Goal: Task Accomplishment & Management: Use online tool/utility

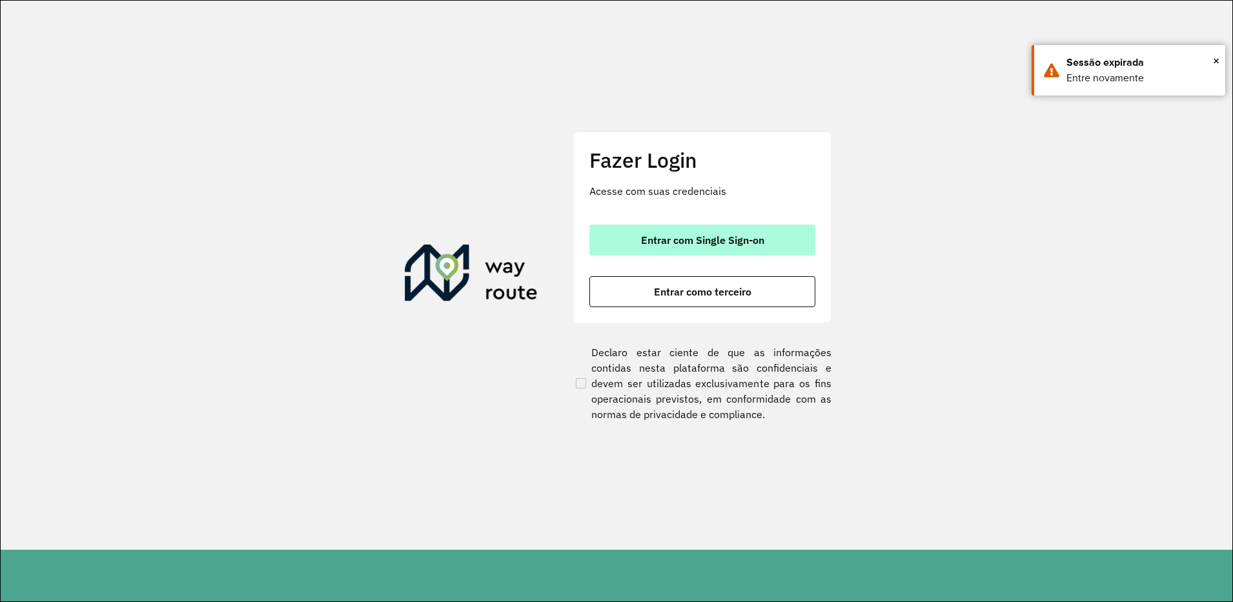
click at [747, 238] on span "Entrar com Single Sign-on" at bounding box center [702, 240] width 123 height 10
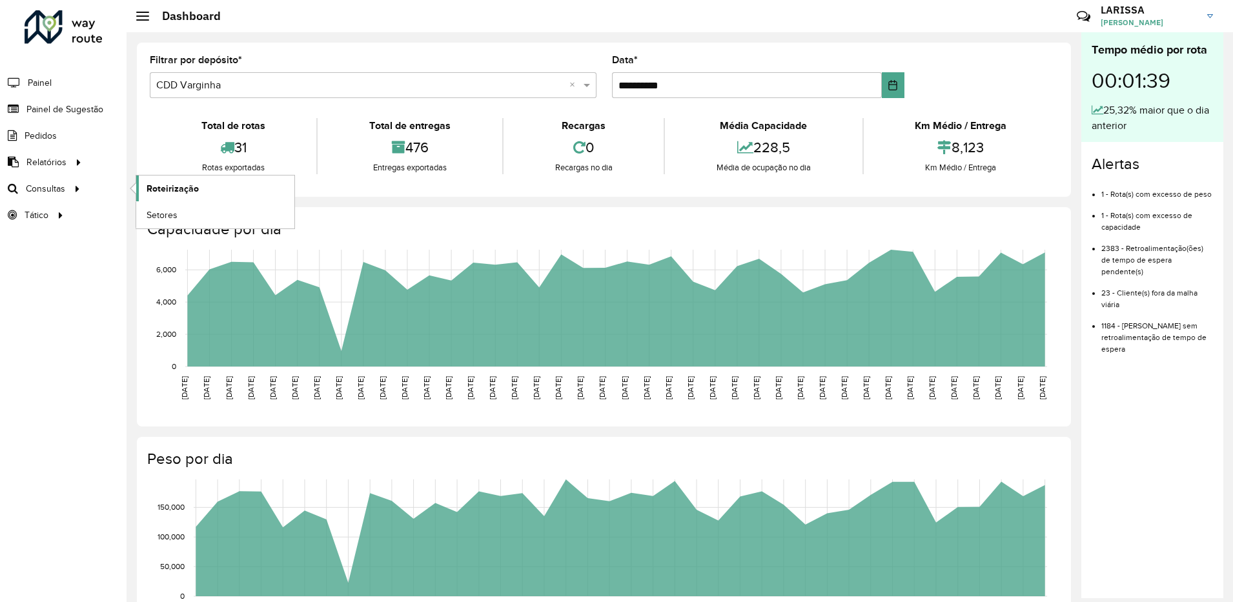
click at [181, 188] on span "Roteirização" at bounding box center [172, 189] width 52 height 14
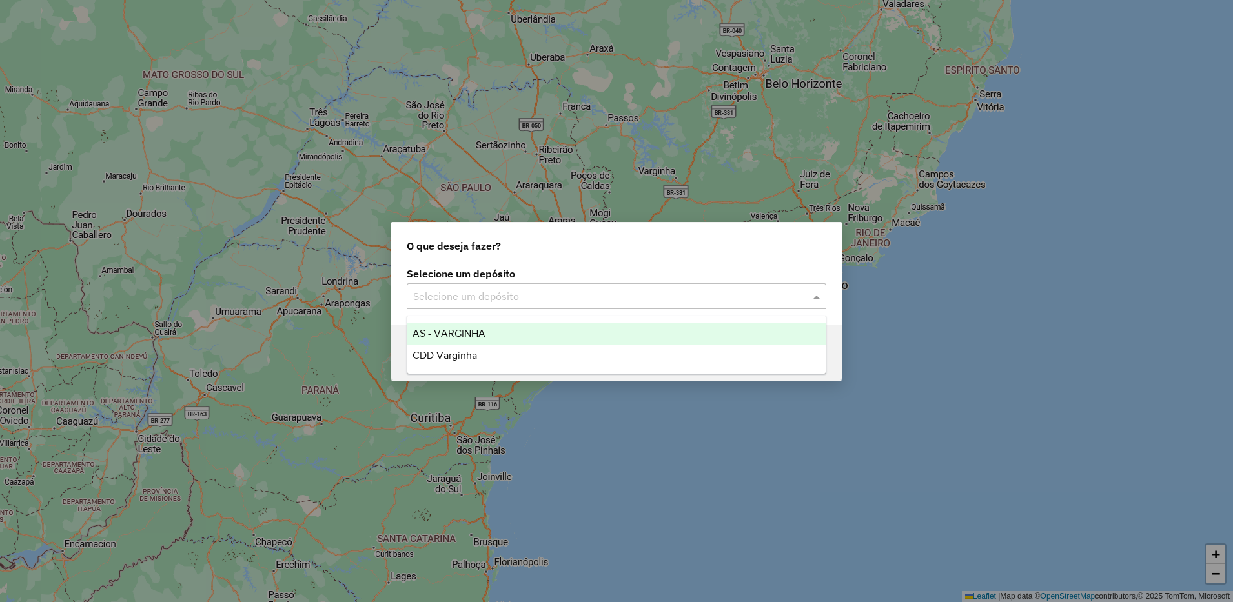
click at [598, 307] on div "Selecione um depósito" at bounding box center [616, 296] width 419 height 26
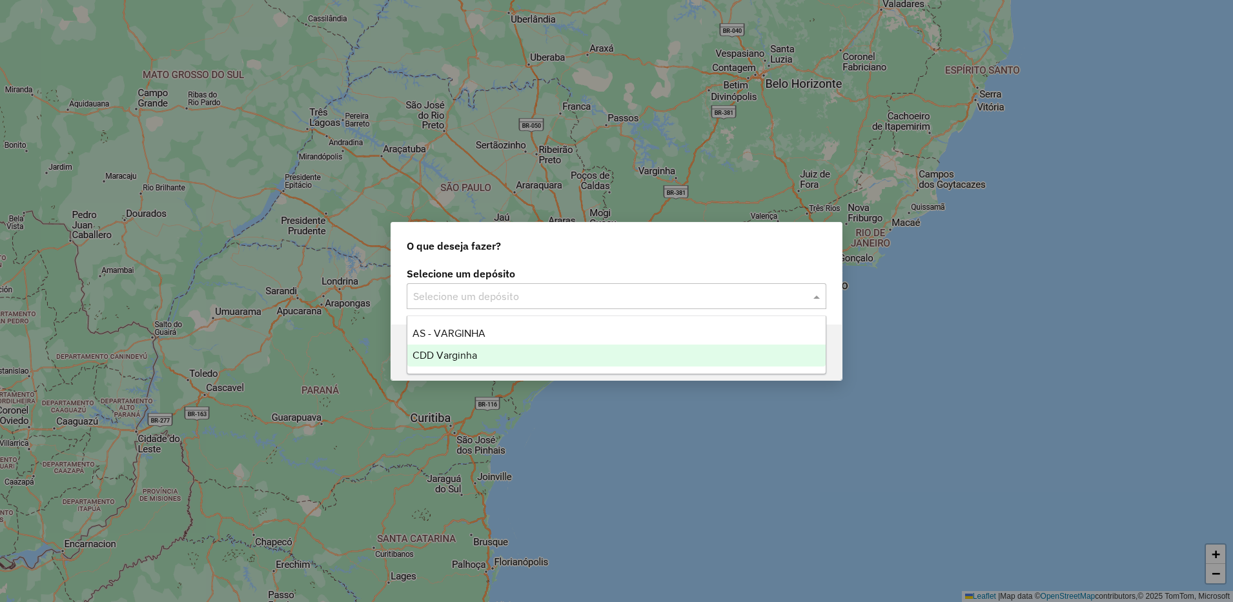
click at [523, 359] on div "CDD Varginha" at bounding box center [616, 356] width 418 height 22
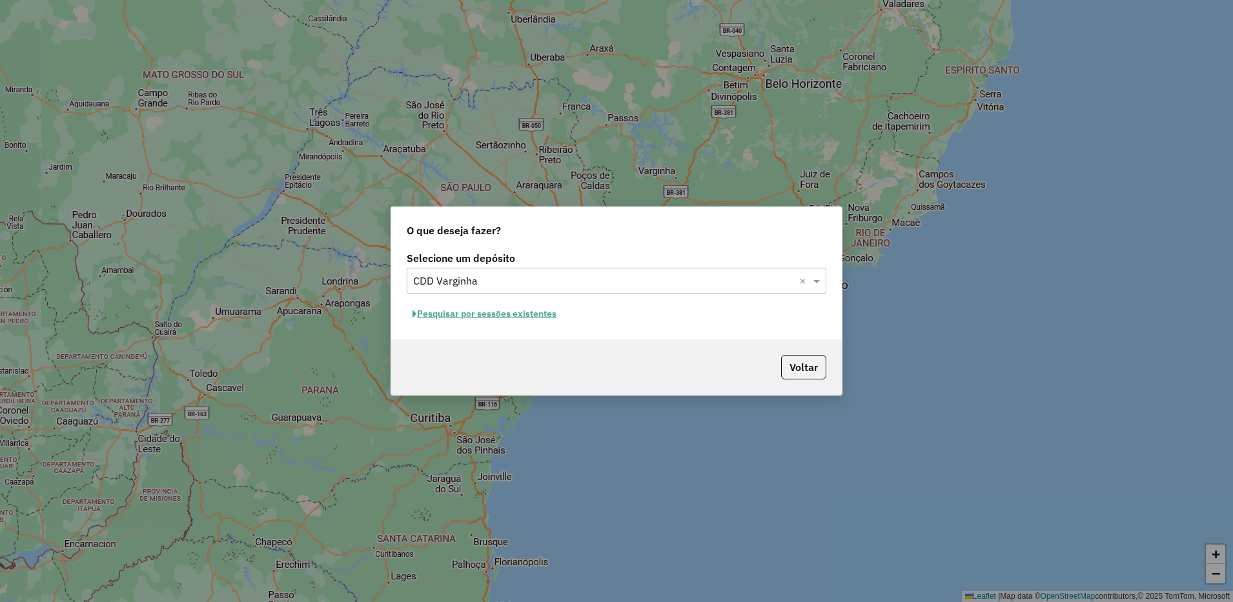
click at [509, 307] on button "Pesquisar por sessões existentes" at bounding box center [485, 314] width 156 height 20
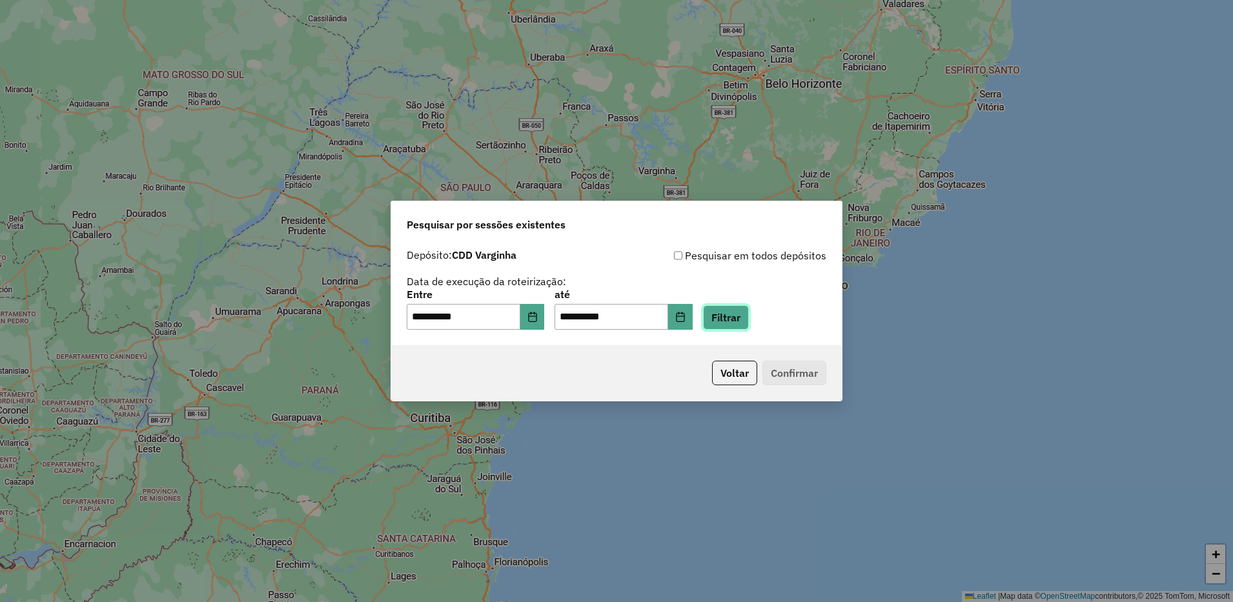
click at [737, 312] on button "Filtrar" at bounding box center [726, 317] width 46 height 25
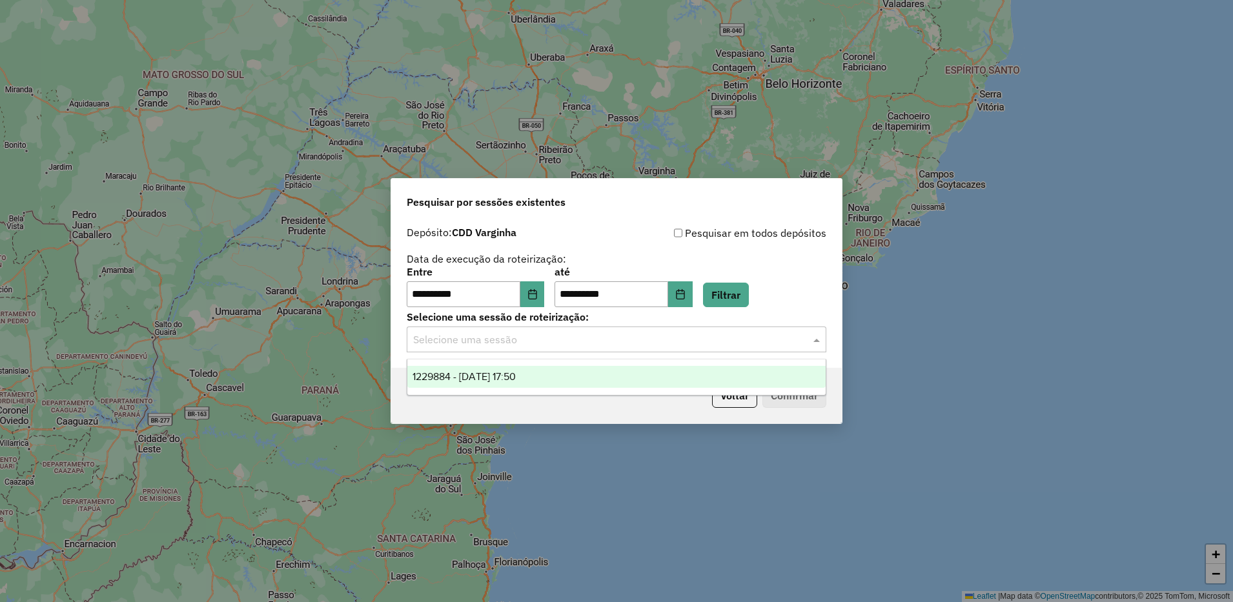
click at [700, 348] on div "Selecione uma sessão" at bounding box center [616, 340] width 419 height 26
click at [652, 376] on div "1229884 - 15/08/2025 17:50" at bounding box center [616, 377] width 418 height 22
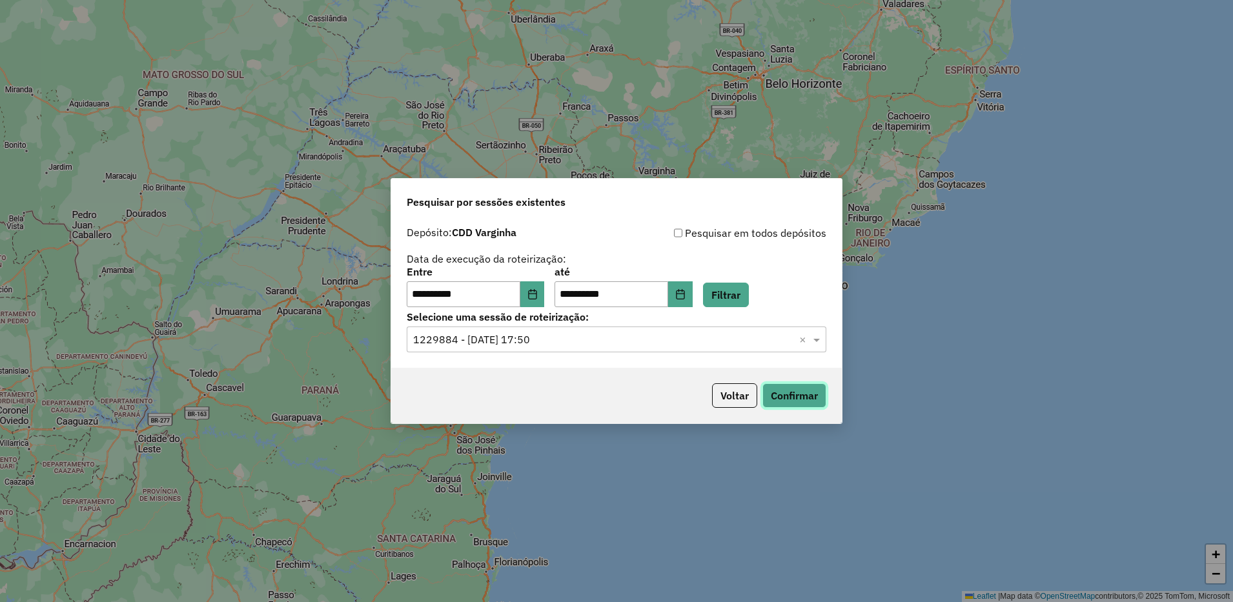
click at [809, 402] on button "Confirmar" at bounding box center [794, 395] width 64 height 25
click at [536, 306] on button "Choose Date" at bounding box center [532, 294] width 25 height 26
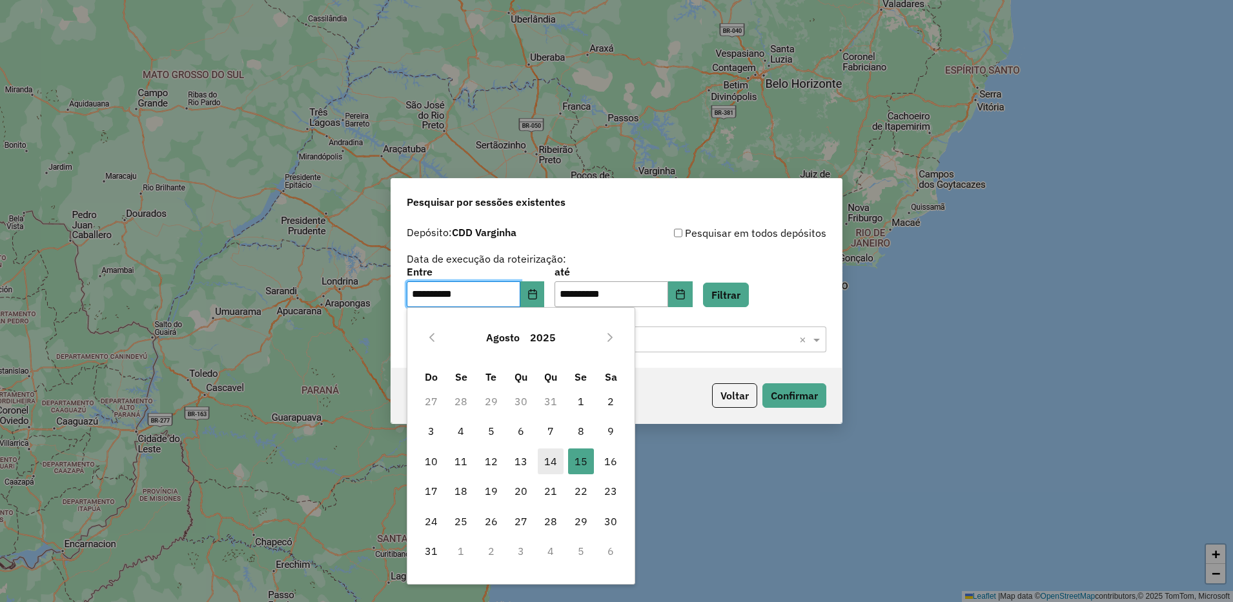
click at [556, 460] on span "14" at bounding box center [551, 462] width 26 height 26
type input "**********"
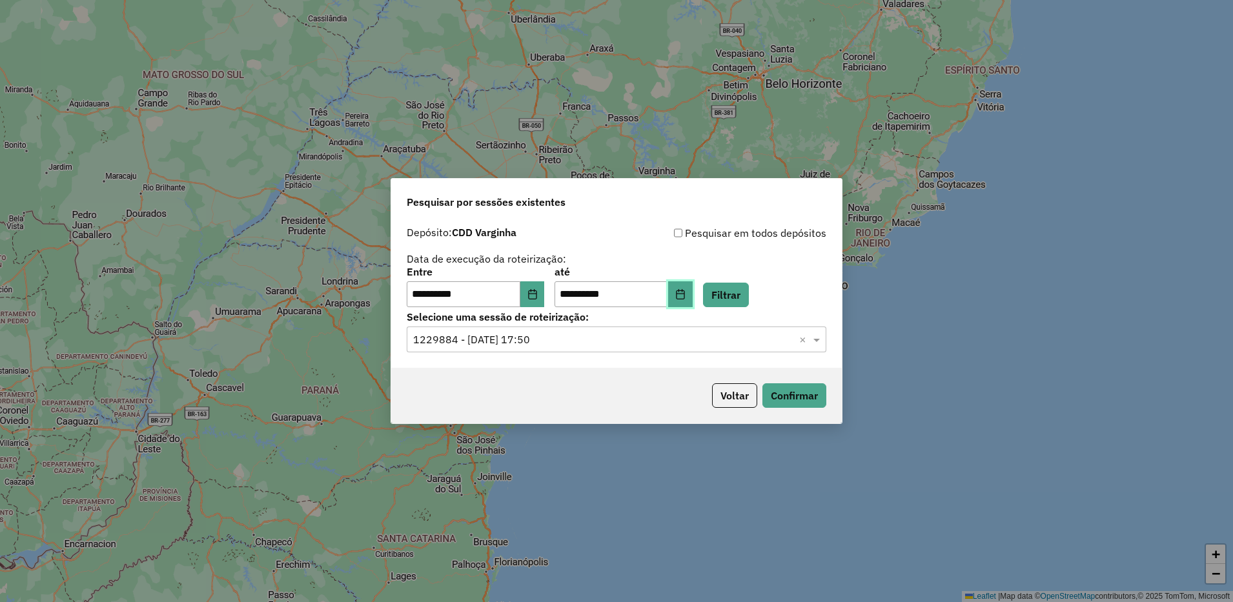
click at [685, 296] on icon "Choose Date" at bounding box center [680, 294] width 10 height 10
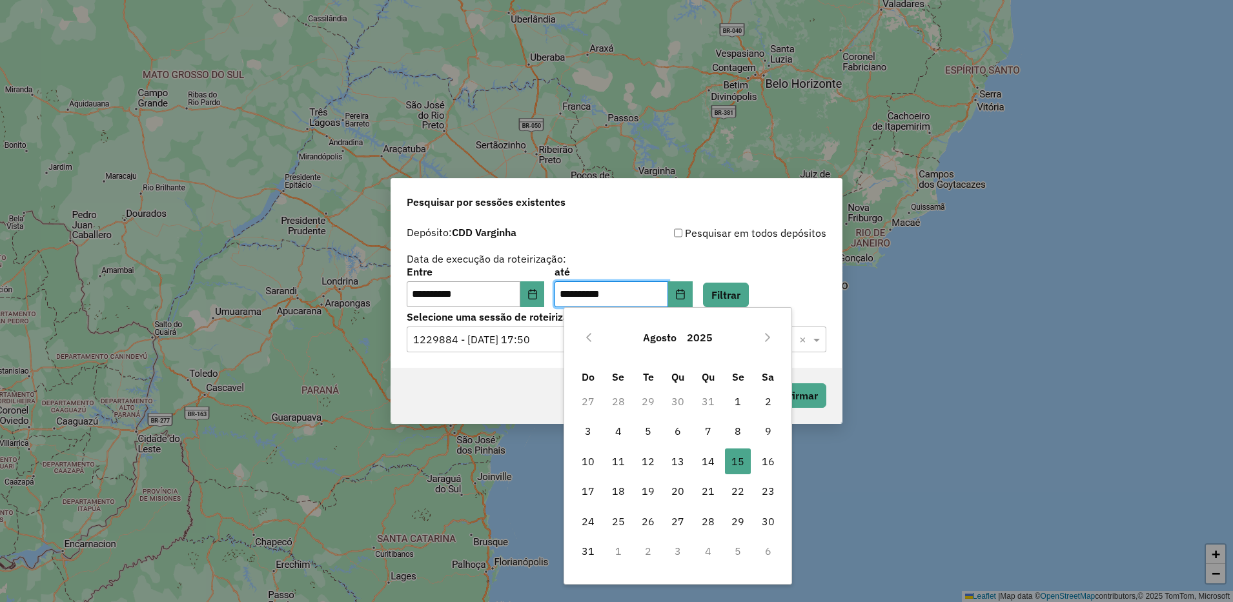
click at [721, 465] on td "14" at bounding box center [708, 462] width 30 height 30
click at [710, 470] on span "14" at bounding box center [708, 462] width 26 height 26
type input "**********"
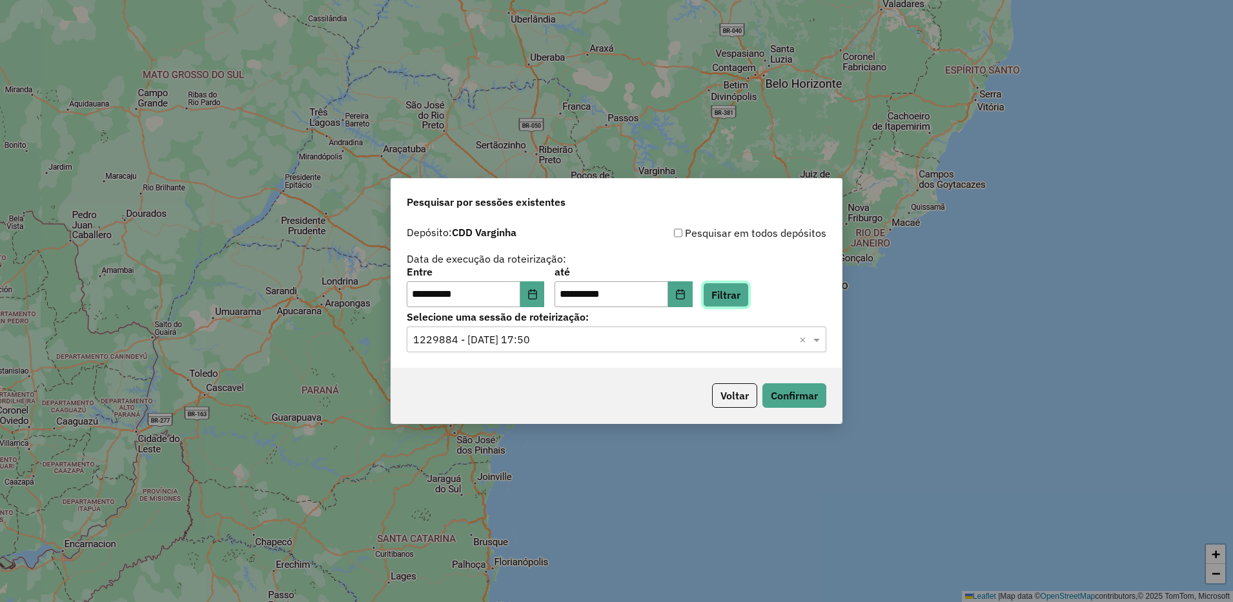
click at [749, 299] on button "Filtrar" at bounding box center [726, 295] width 46 height 25
click at [651, 333] on input "text" at bounding box center [603, 339] width 381 height 15
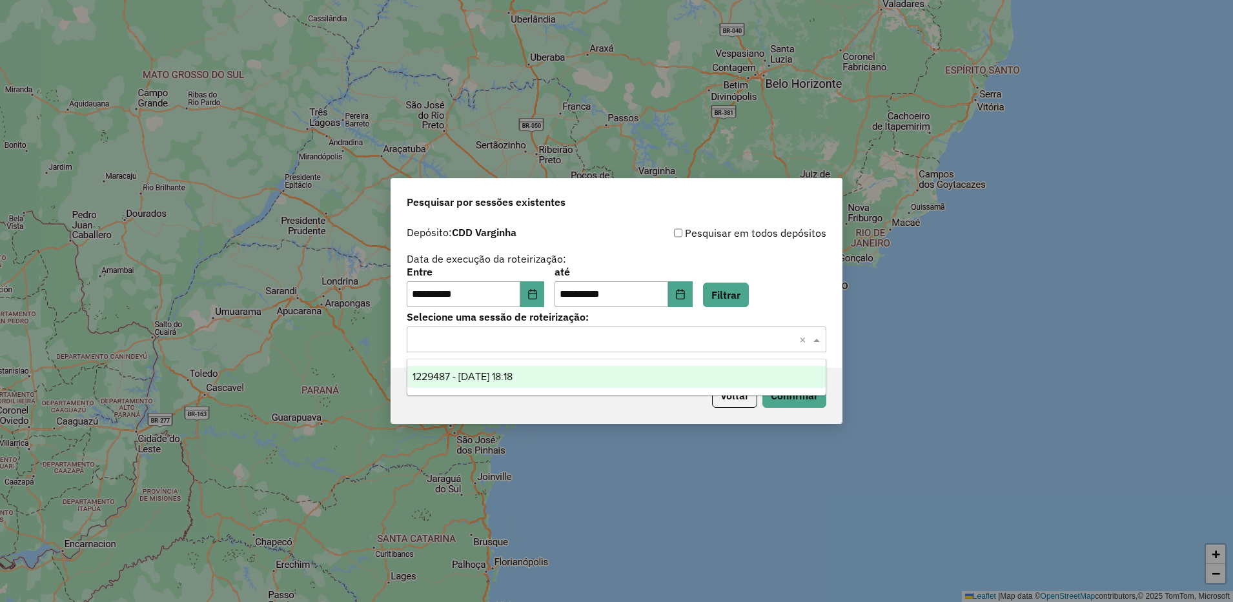
click at [603, 371] on div "1229487 - 14/08/2025 18:18" at bounding box center [616, 377] width 418 height 22
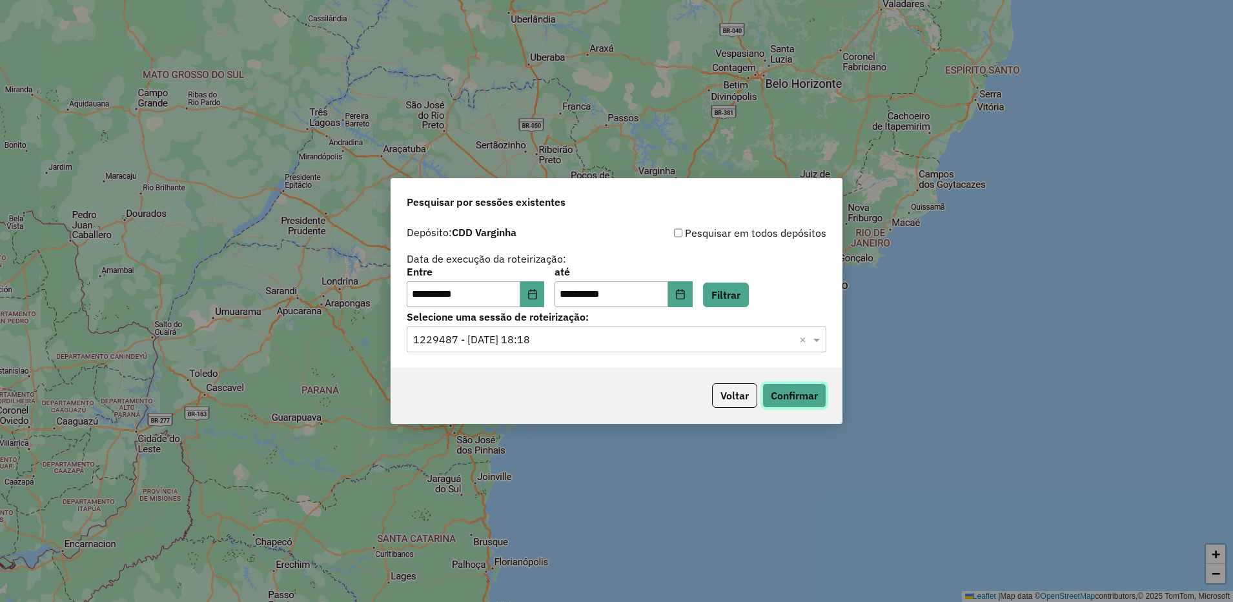
click at [794, 385] on button "Confirmar" at bounding box center [794, 395] width 64 height 25
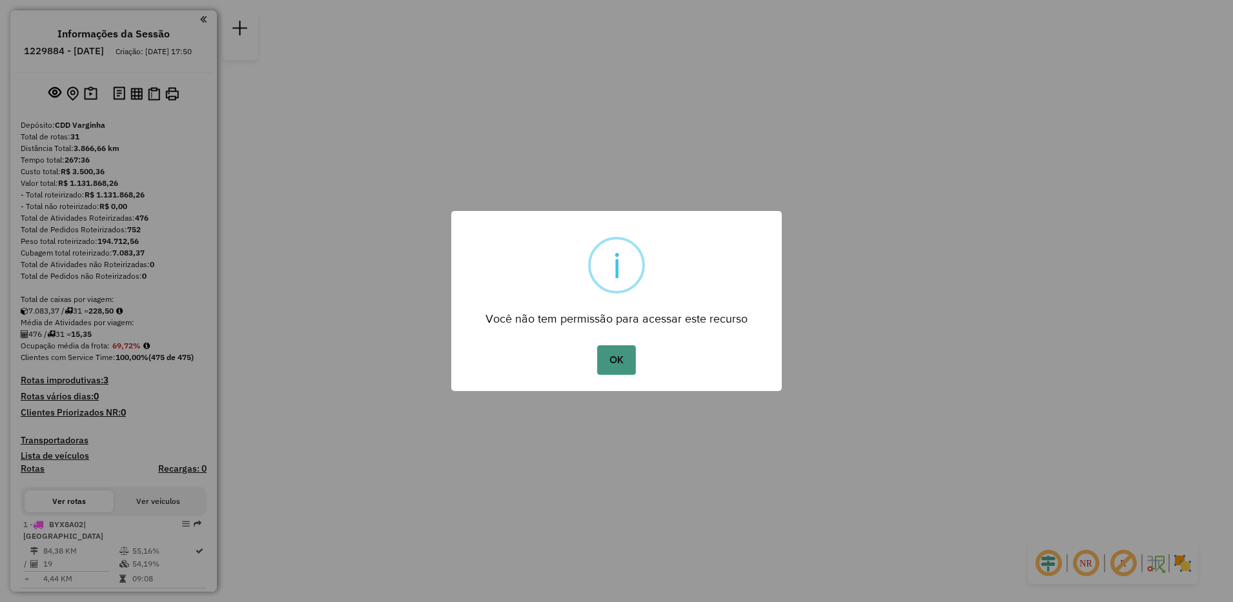
click at [621, 372] on button "OK" at bounding box center [616, 360] width 38 height 30
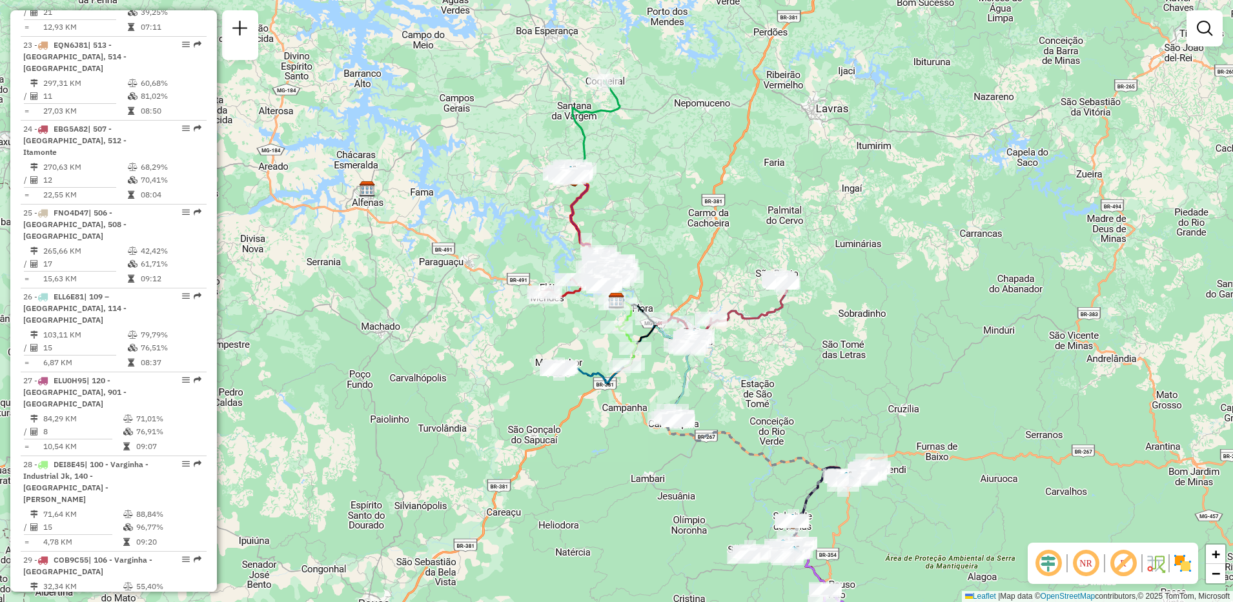
scroll to position [2268, 0]
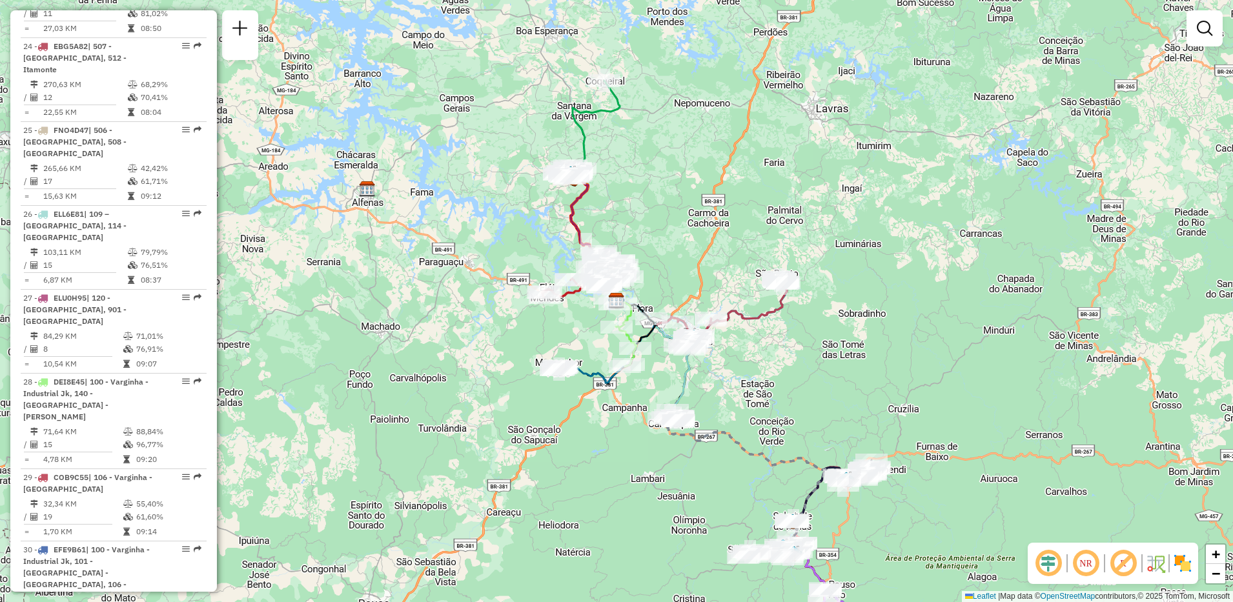
drag, startPoint x: 212, startPoint y: 498, endPoint x: 212, endPoint y: 484, distance: 13.6
click at [212, 484] on div "Informações da Sessão 1229884 - 15/08/2025 Criação: 14/08/2025 17:50 Depósito: …" at bounding box center [113, 300] width 207 height 581
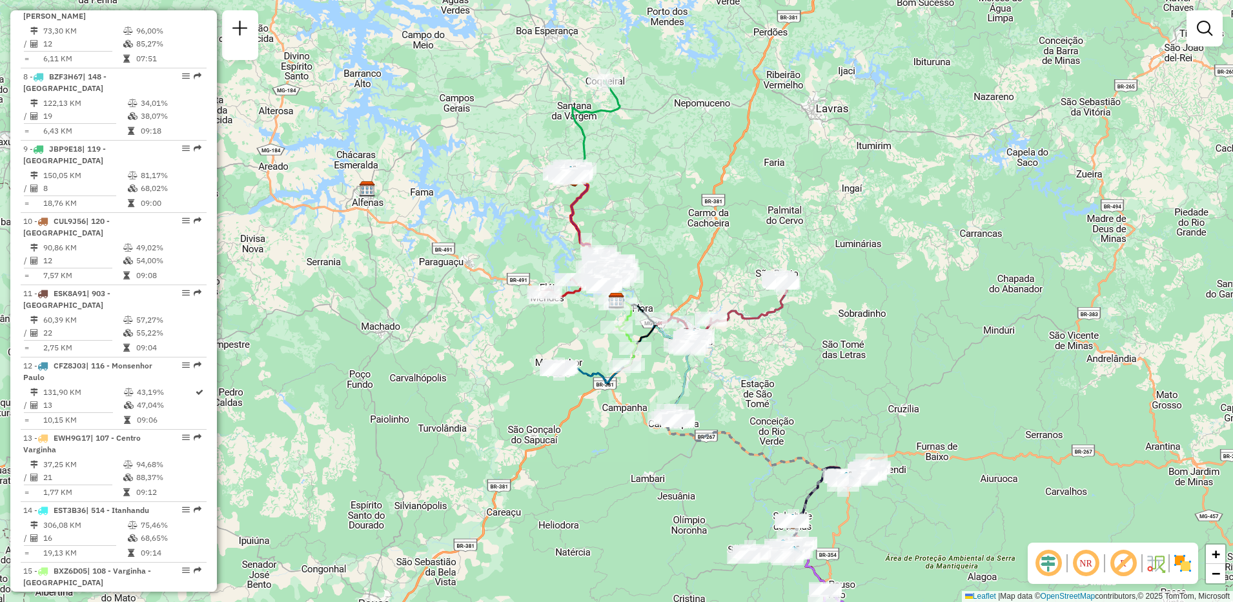
scroll to position [813, 0]
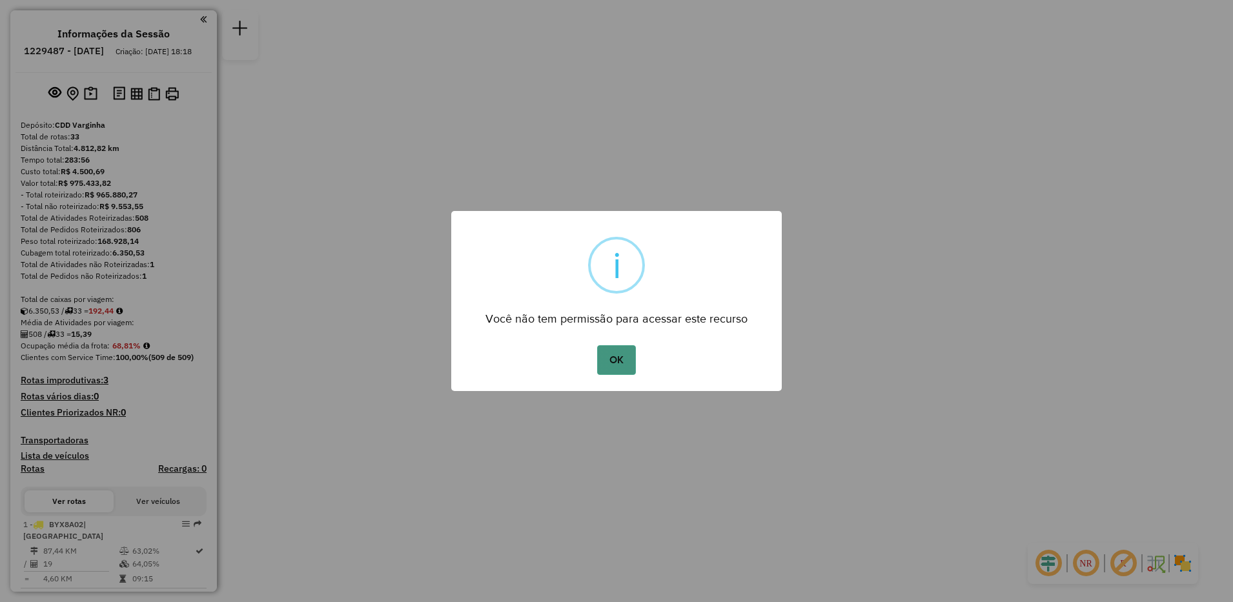
click at [623, 365] on button "OK" at bounding box center [616, 360] width 38 height 30
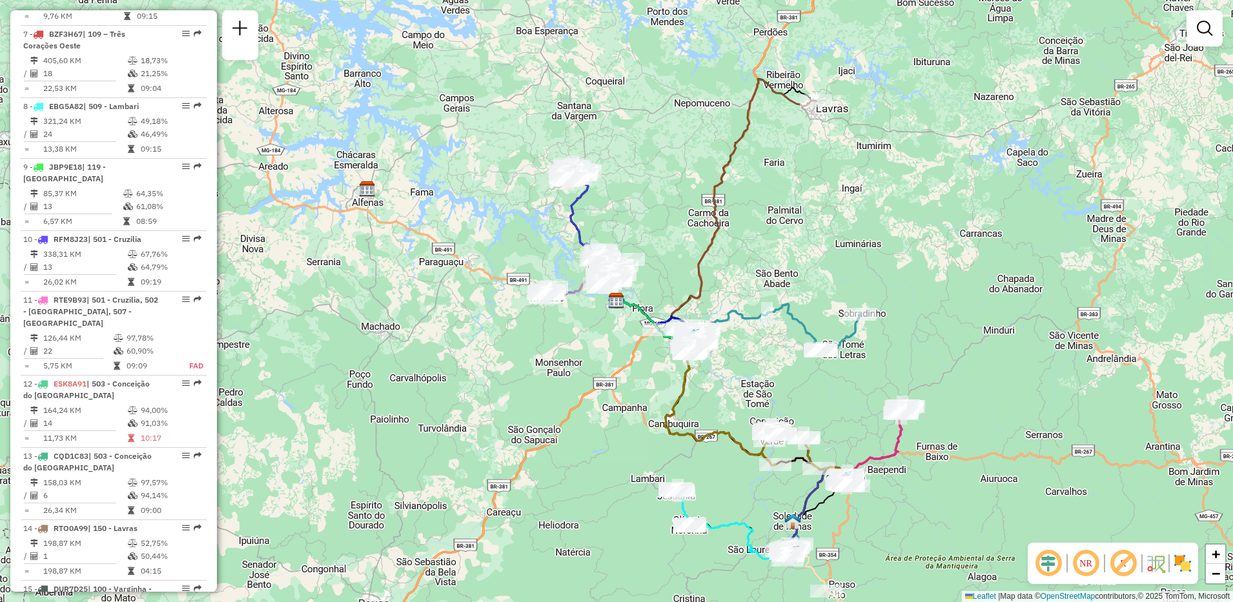
scroll to position [905, 0]
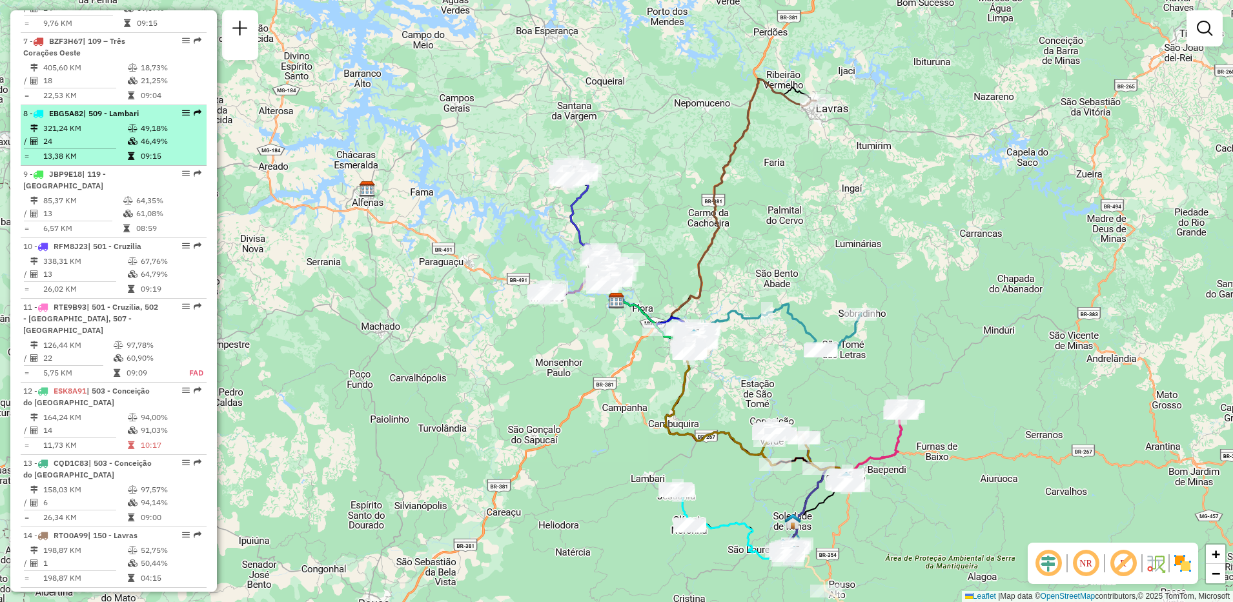
click at [127, 135] on td at bounding box center [133, 128] width 13 height 13
select select "**********"
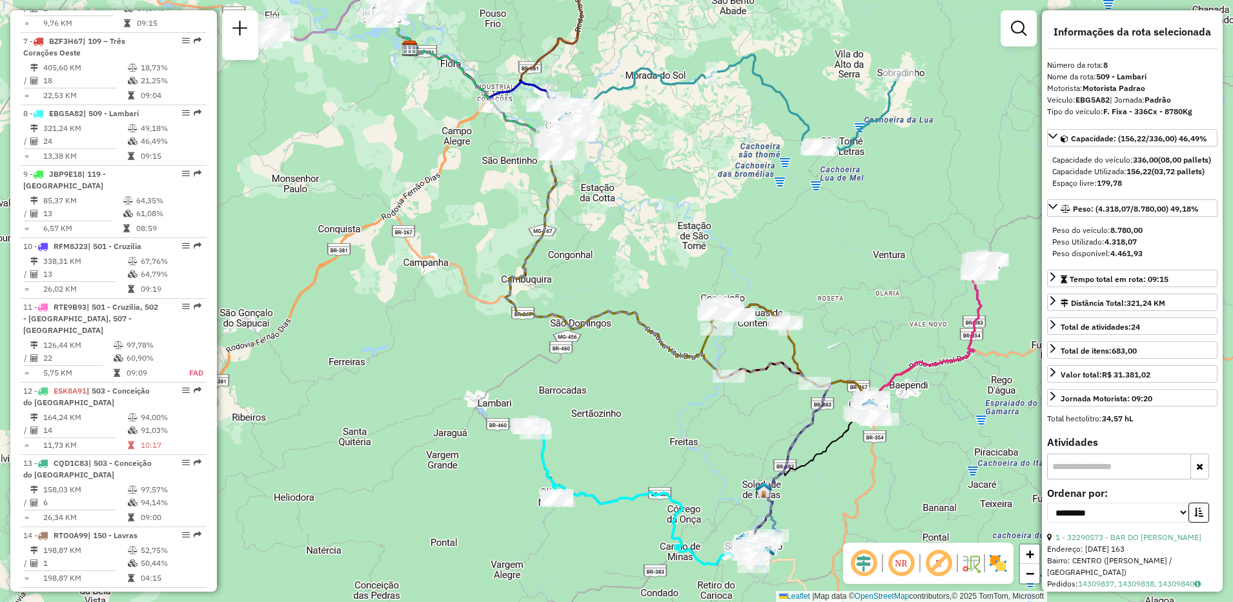
drag, startPoint x: 212, startPoint y: 274, endPoint x: 212, endPoint y: 257, distance: 17.4
click at [212, 257] on div "Informações da Sessão 1229487 - 14/08/2025 Criação: 13/08/2025 18:18 Depósito: …" at bounding box center [113, 300] width 207 height 581
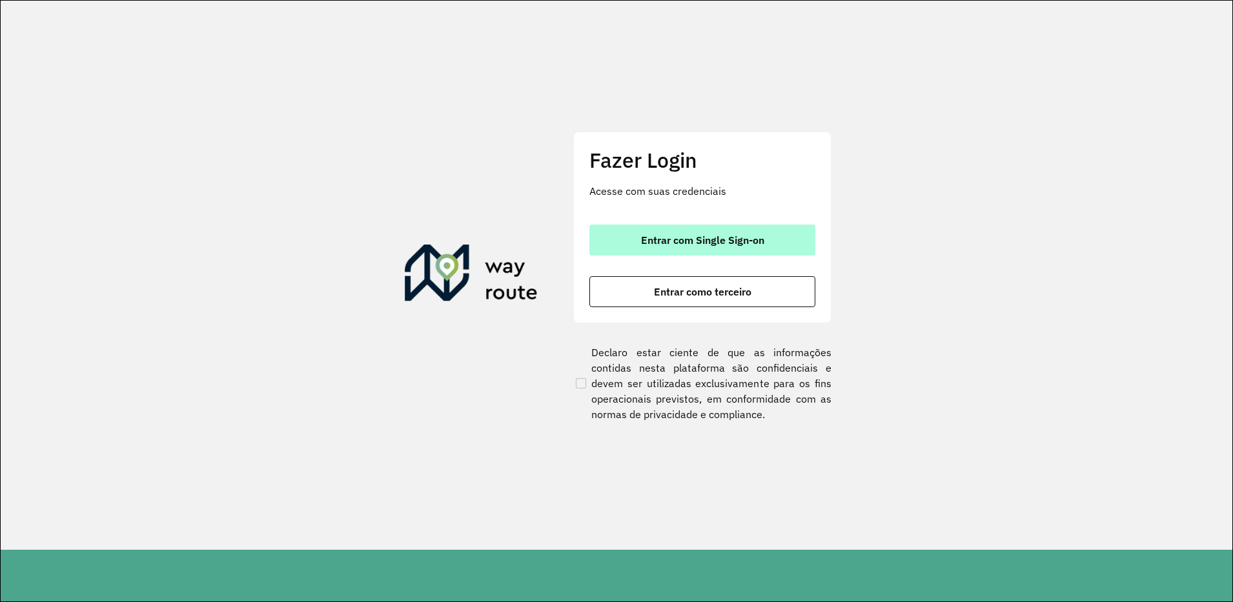
drag, startPoint x: 758, startPoint y: 256, endPoint x: 792, endPoint y: 236, distance: 39.4
click at [792, 236] on div "Entrar com Single Sign-on Entrar como terceiro" at bounding box center [702, 266] width 226 height 83
click at [792, 236] on button "Entrar com Single Sign-on" at bounding box center [702, 240] width 226 height 31
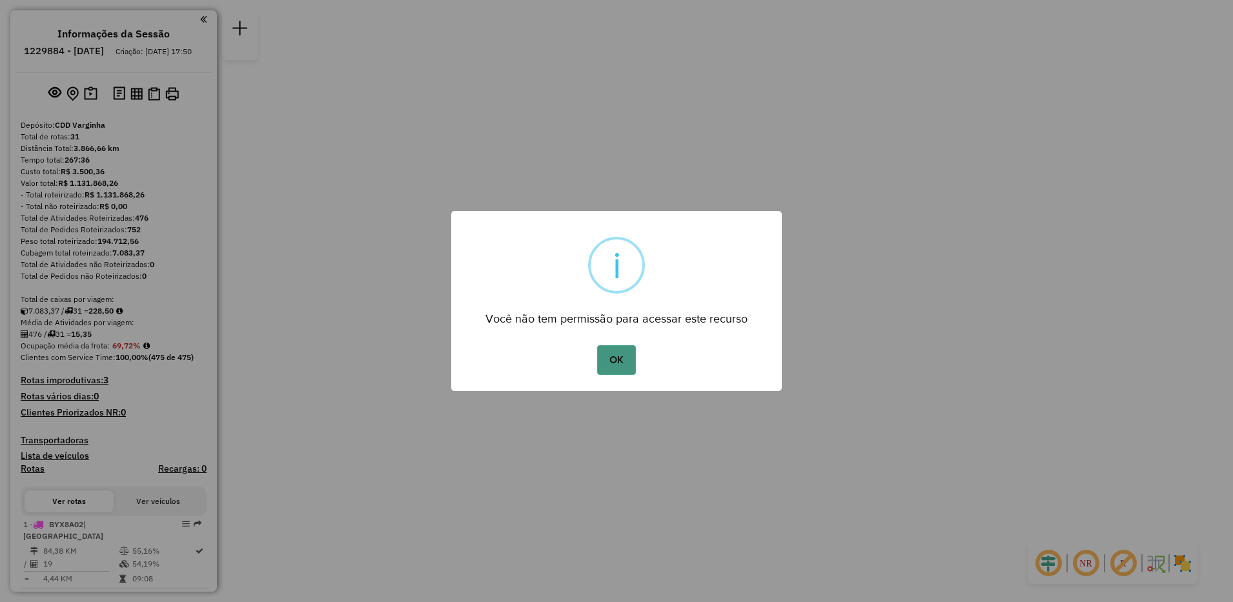
click at [608, 356] on button "OK" at bounding box center [616, 360] width 38 height 30
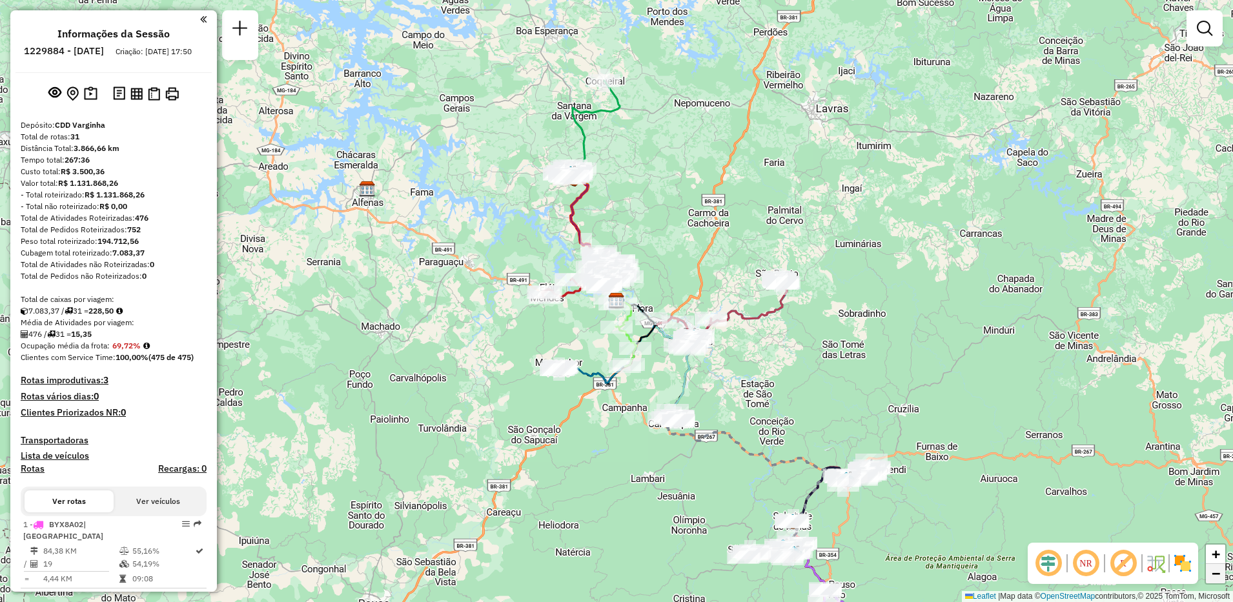
click at [1213, 574] on span "−" at bounding box center [1215, 573] width 8 height 16
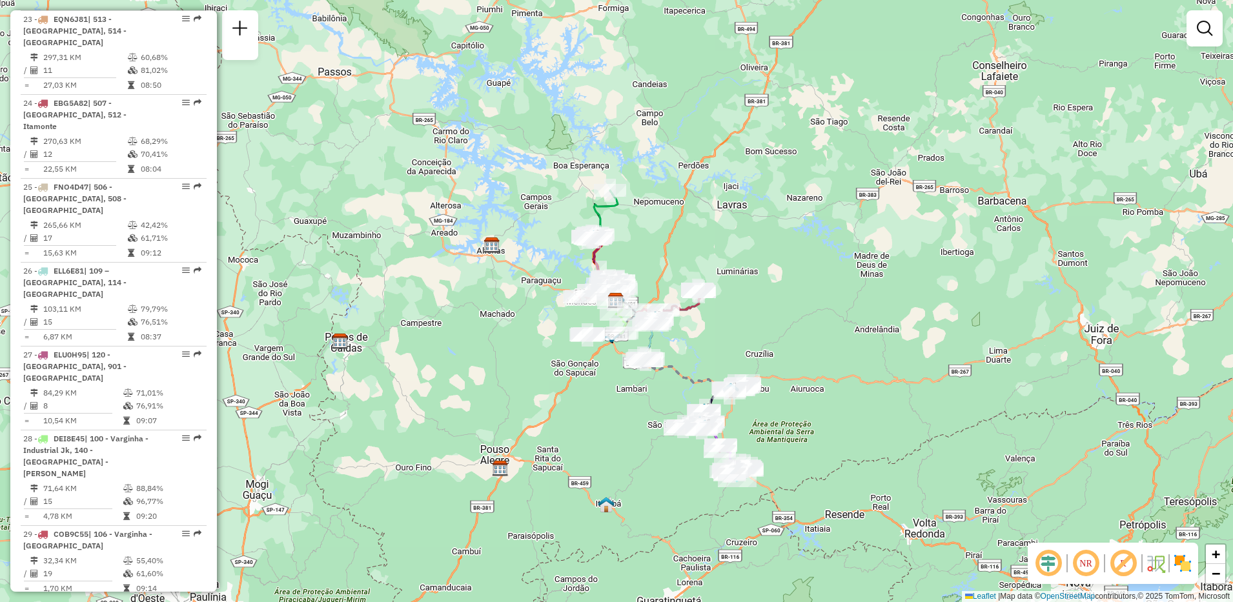
scroll to position [2208, 0]
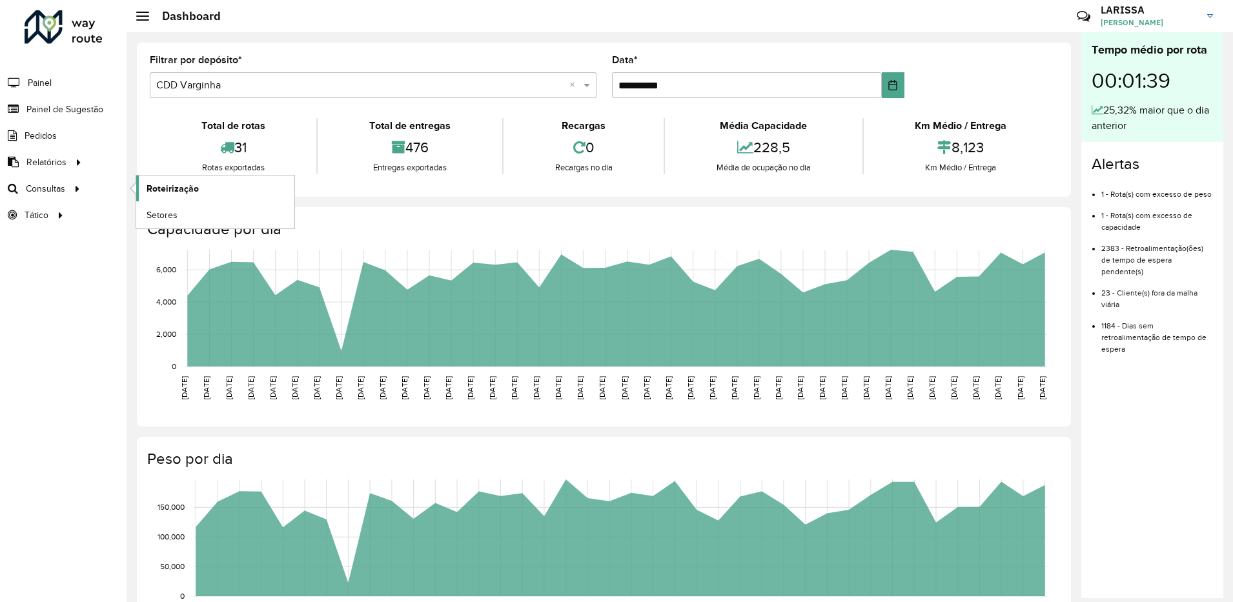
click at [175, 178] on link "Roteirização" at bounding box center [215, 189] width 158 height 26
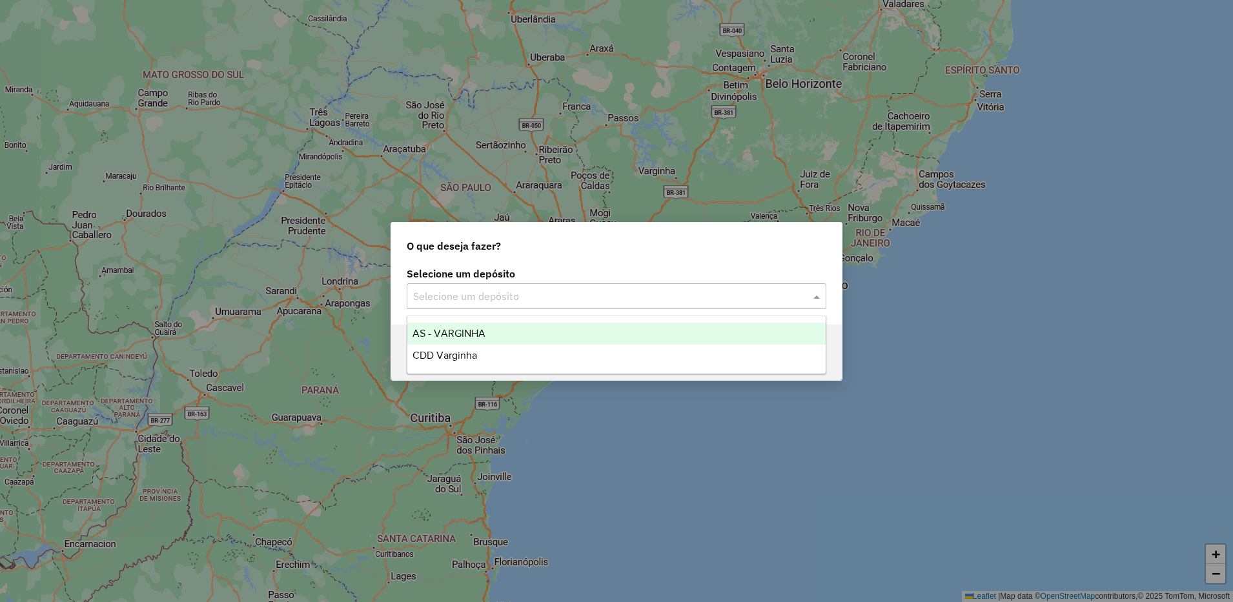
click at [549, 290] on input "text" at bounding box center [603, 296] width 381 height 15
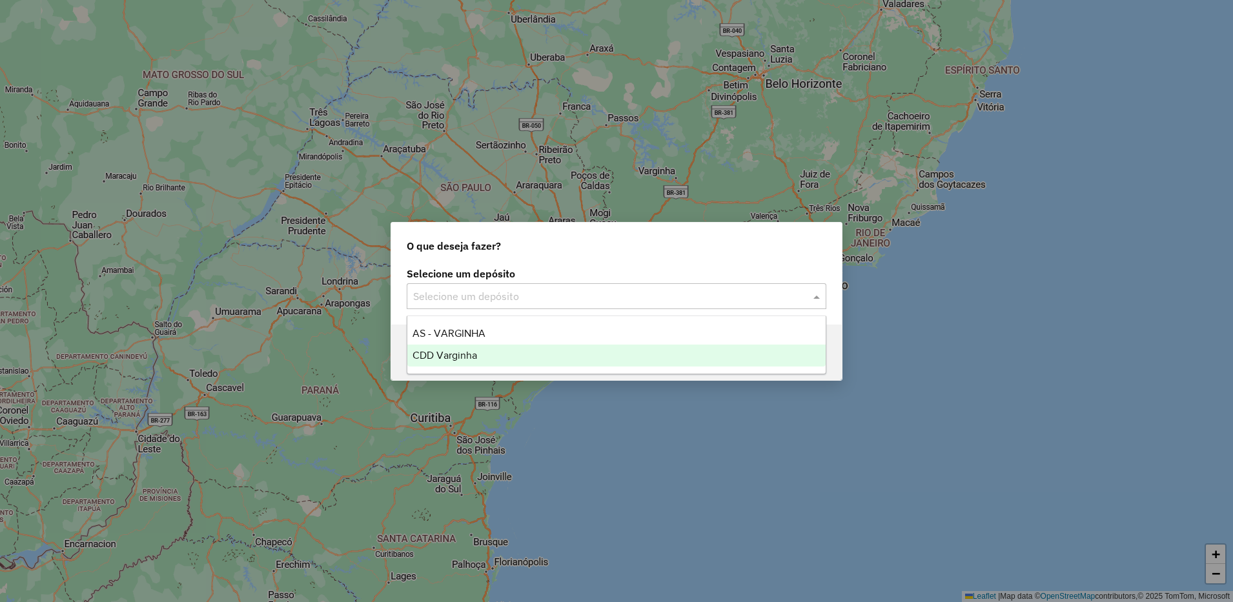
click at [521, 346] on div "CDD Varginha" at bounding box center [616, 356] width 418 height 22
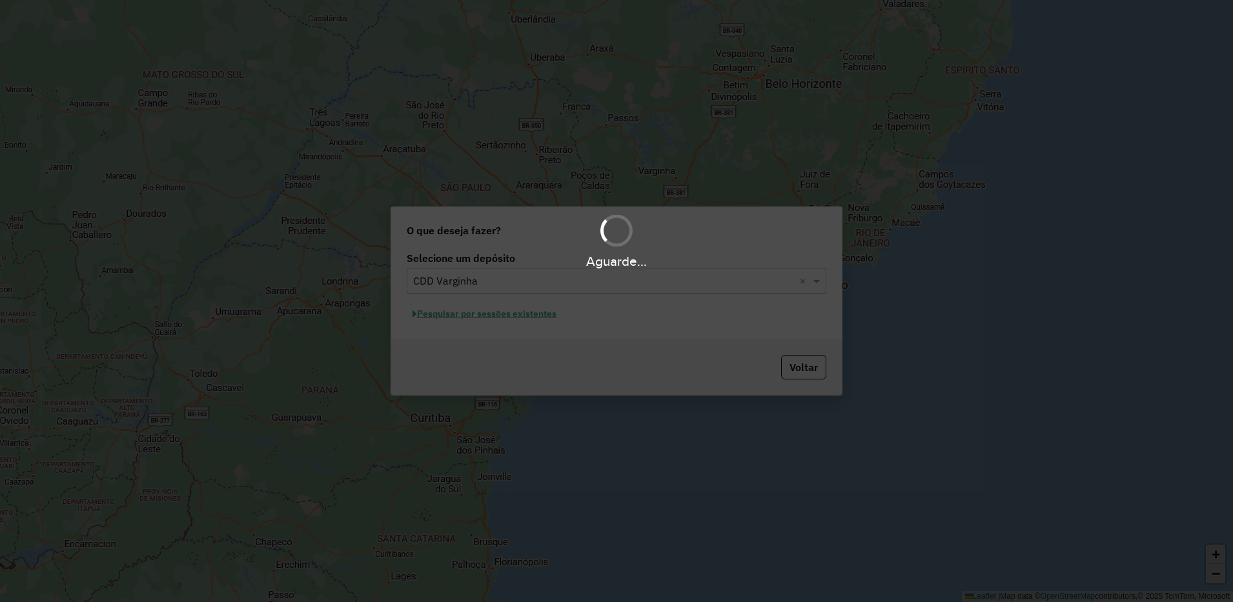
click at [493, 317] on div "Aguarde..." at bounding box center [616, 301] width 1233 height 602
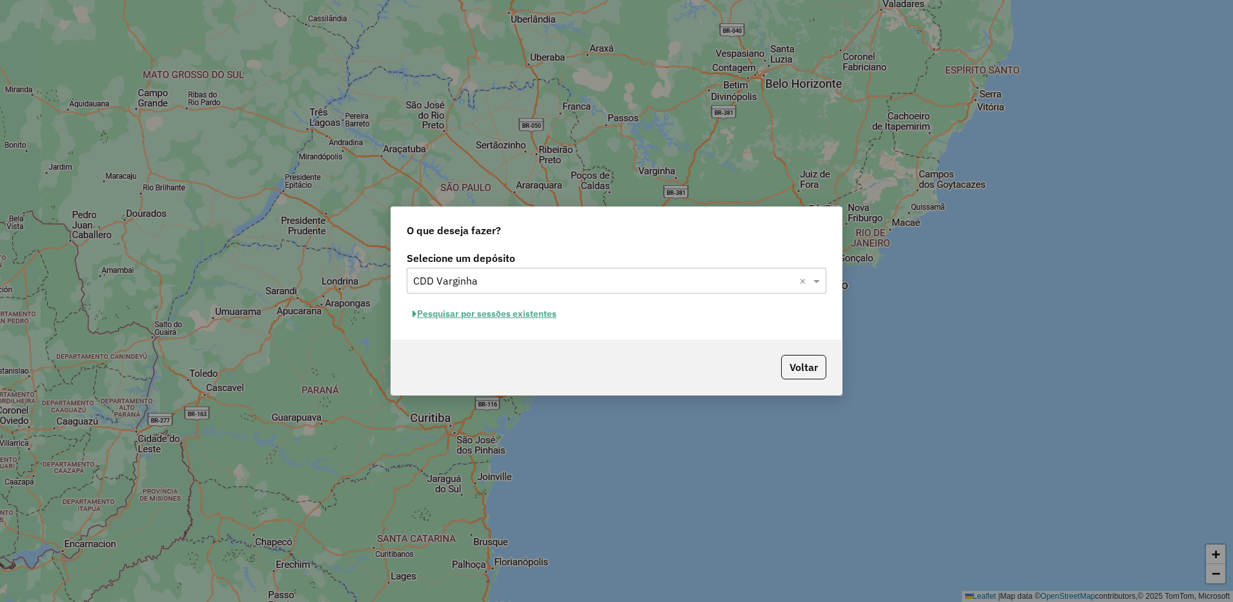
click at [540, 316] on button "Pesquisar por sessões existentes" at bounding box center [485, 314] width 156 height 20
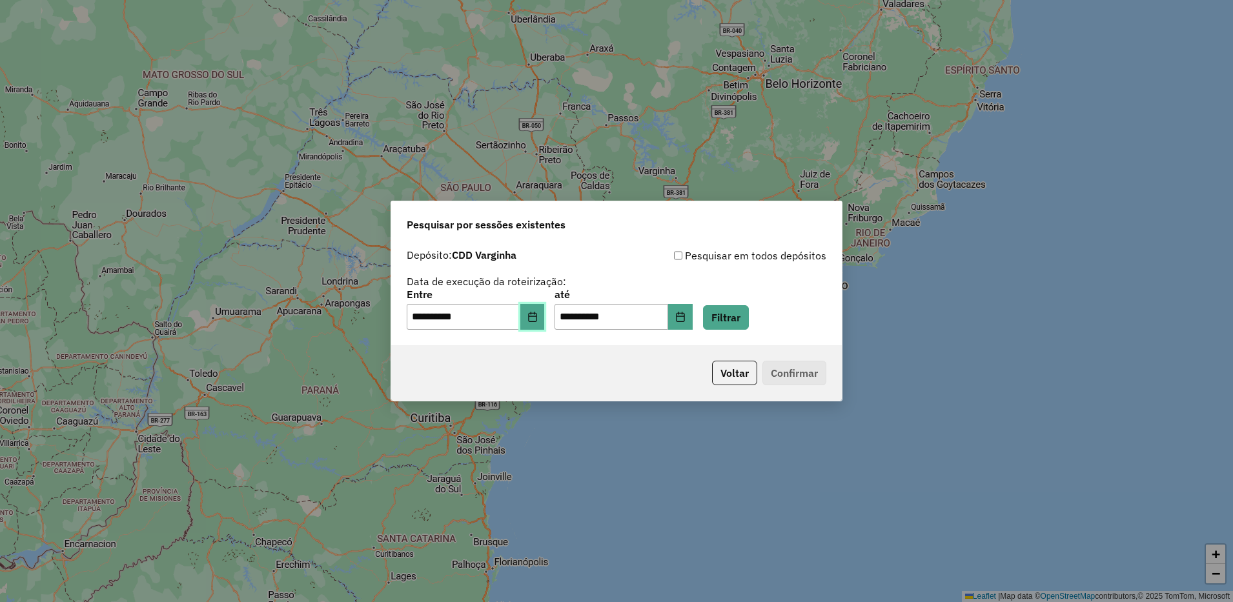
click at [535, 323] on button "Choose Date" at bounding box center [532, 317] width 25 height 26
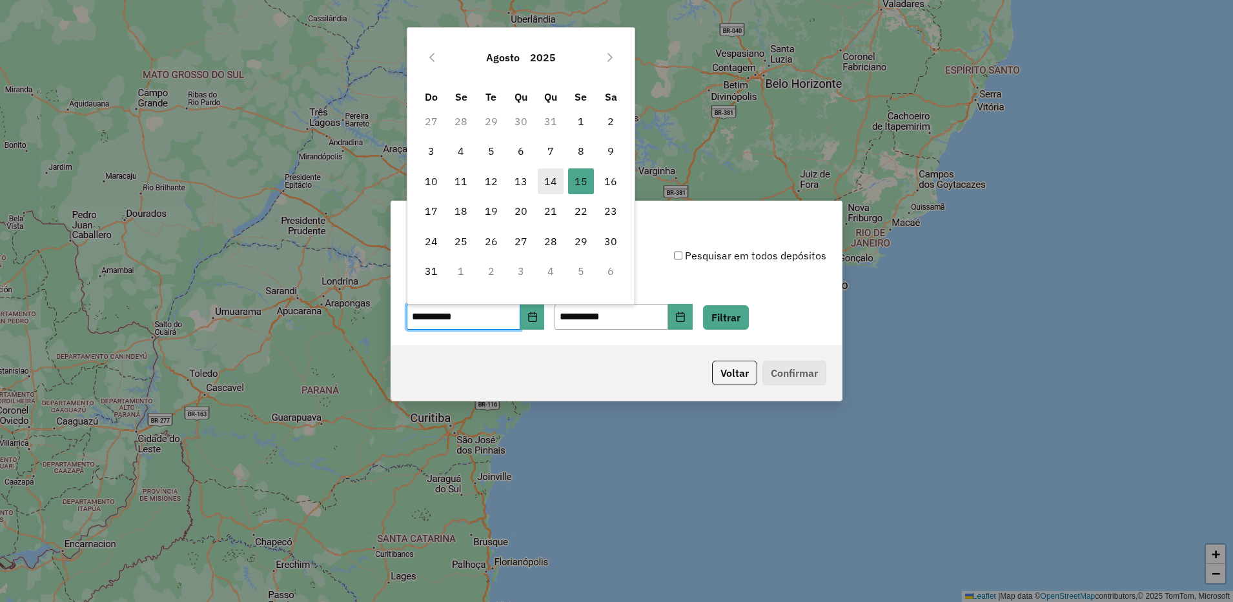
click at [548, 183] on span "14" at bounding box center [551, 181] width 26 height 26
type input "**********"
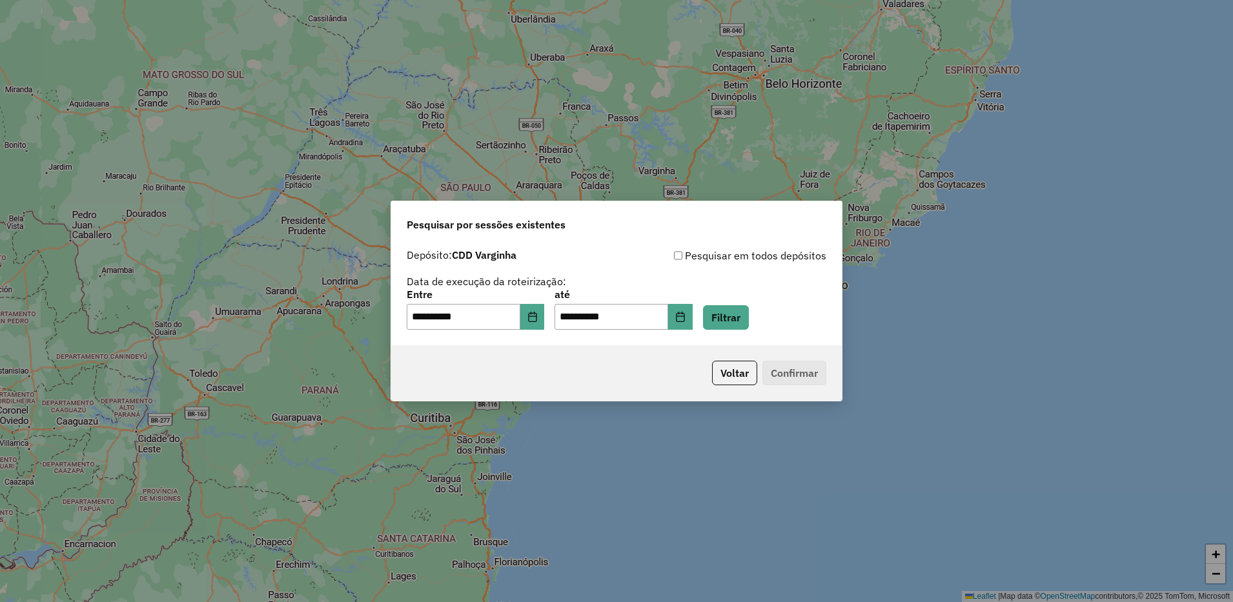
click at [703, 332] on div "**********" at bounding box center [616, 294] width 450 height 103
click at [691, 307] on button "Choose Date" at bounding box center [680, 317] width 25 height 26
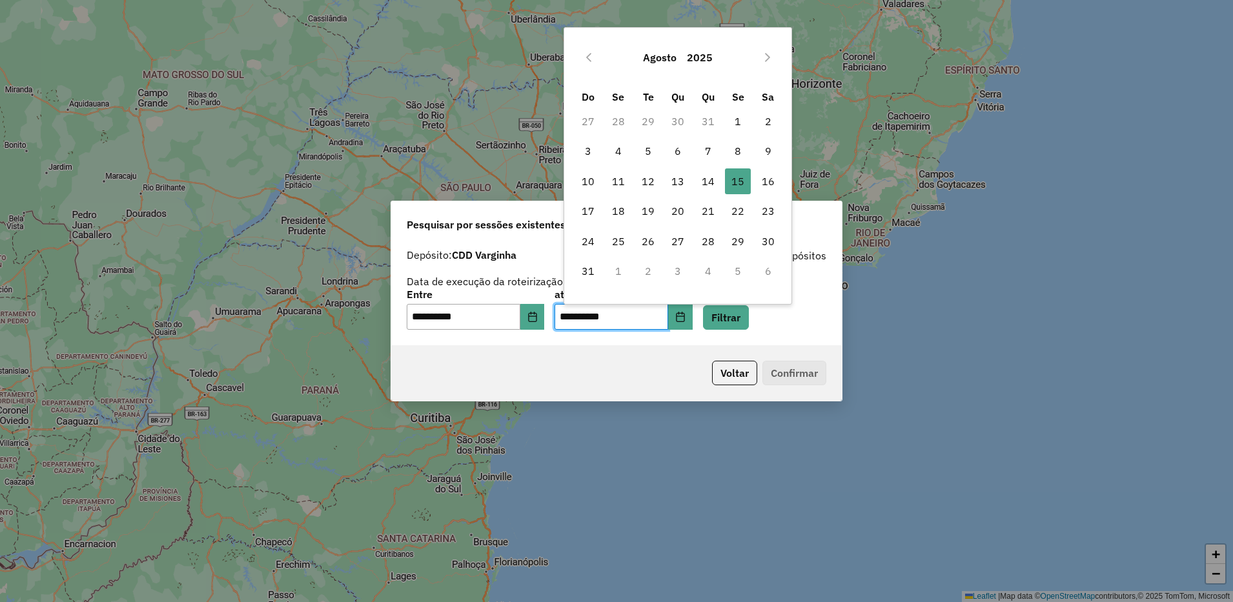
click at [711, 195] on td "14" at bounding box center [708, 181] width 30 height 30
click at [704, 185] on span "14" at bounding box center [708, 181] width 26 height 26
type input "**********"
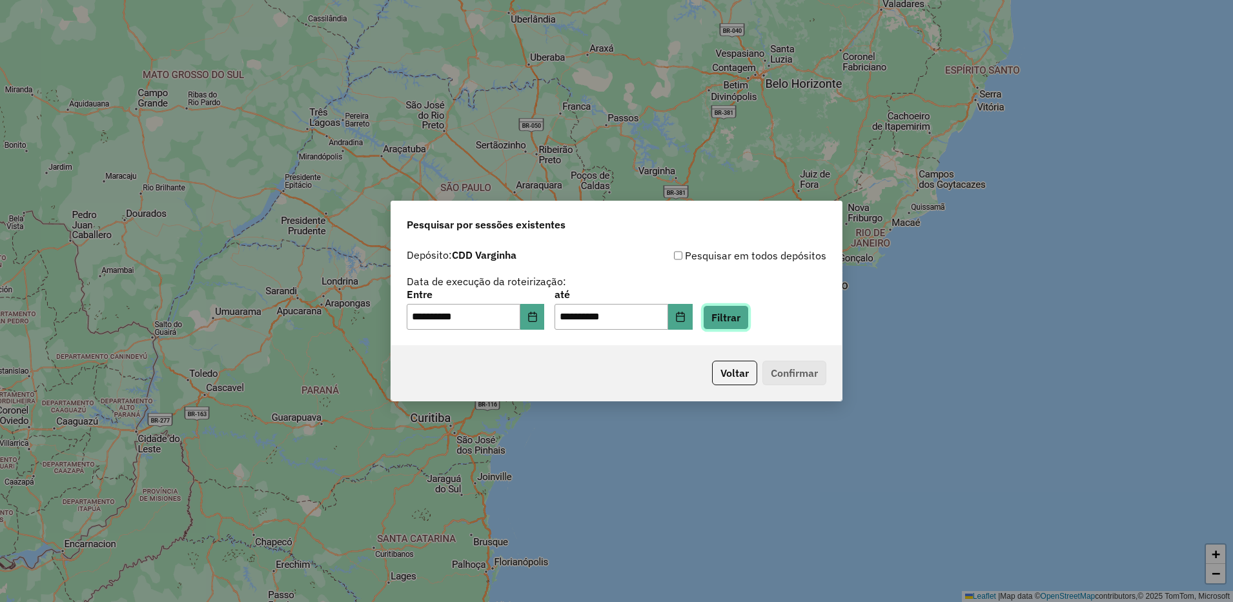
click at [747, 313] on button "Filtrar" at bounding box center [726, 317] width 46 height 25
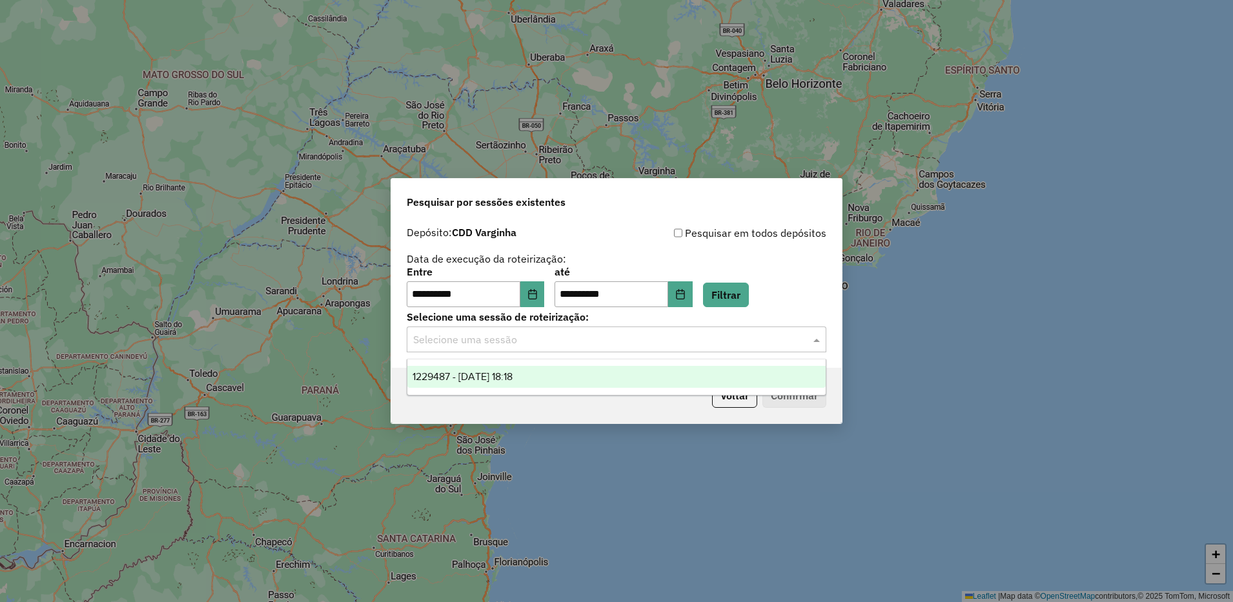
click at [522, 350] on div "Selecione uma sessão" at bounding box center [616, 340] width 419 height 26
click at [512, 371] on span "1229487 - 14/08/2025 18:18" at bounding box center [462, 376] width 100 height 11
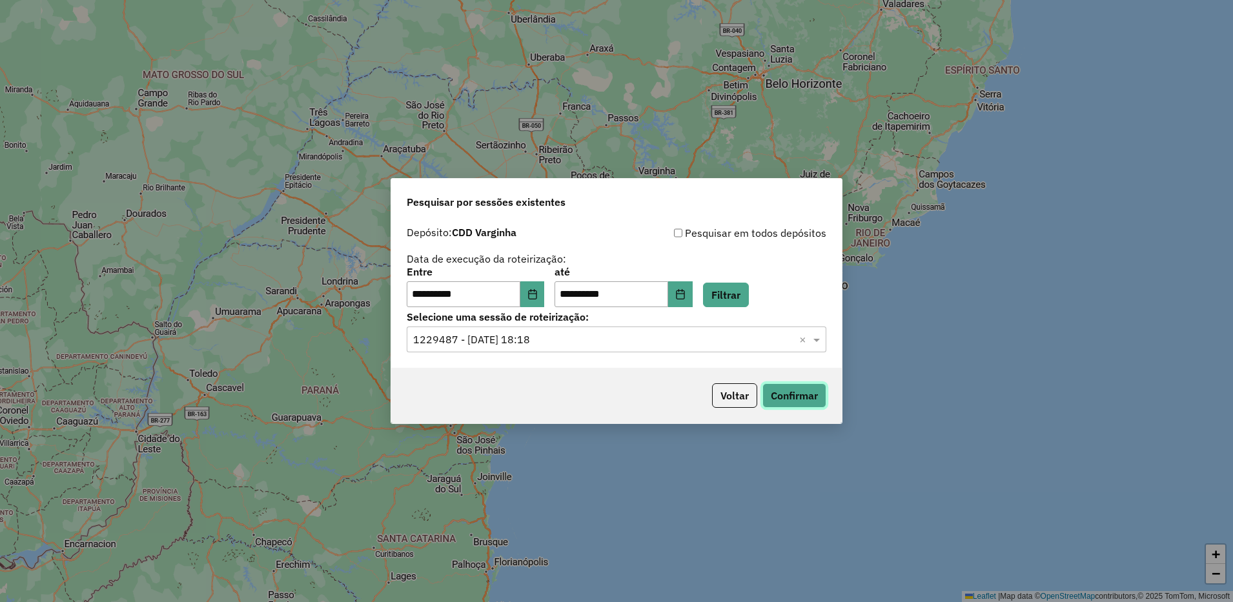
click at [793, 401] on button "Confirmar" at bounding box center [794, 395] width 64 height 25
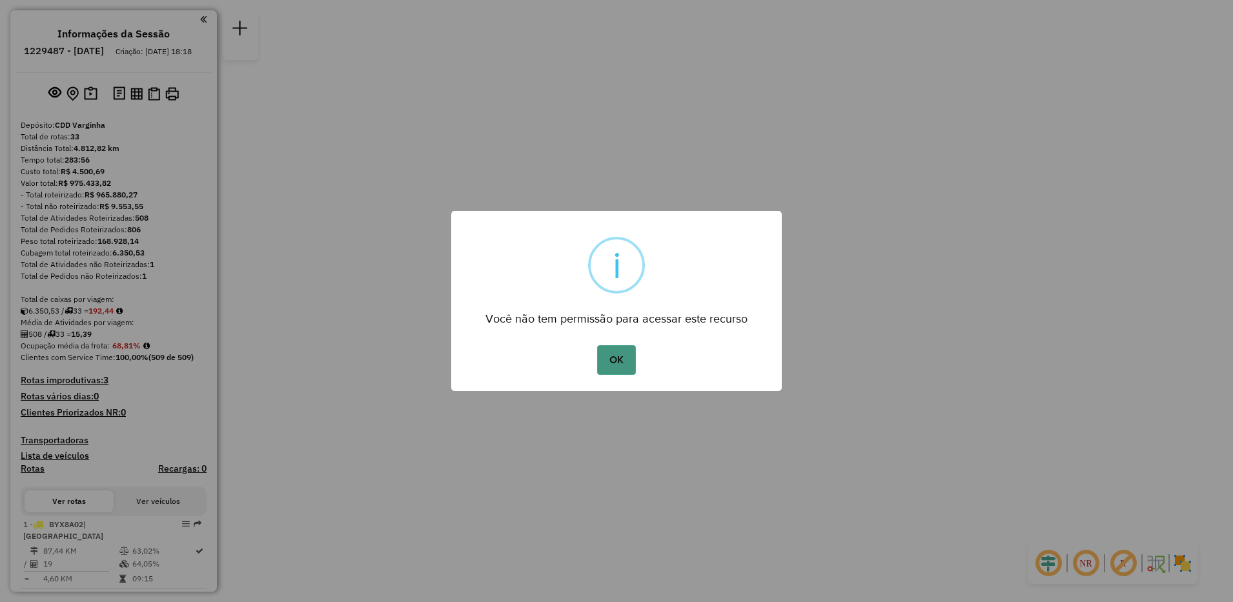
click at [621, 364] on button "OK" at bounding box center [616, 360] width 38 height 30
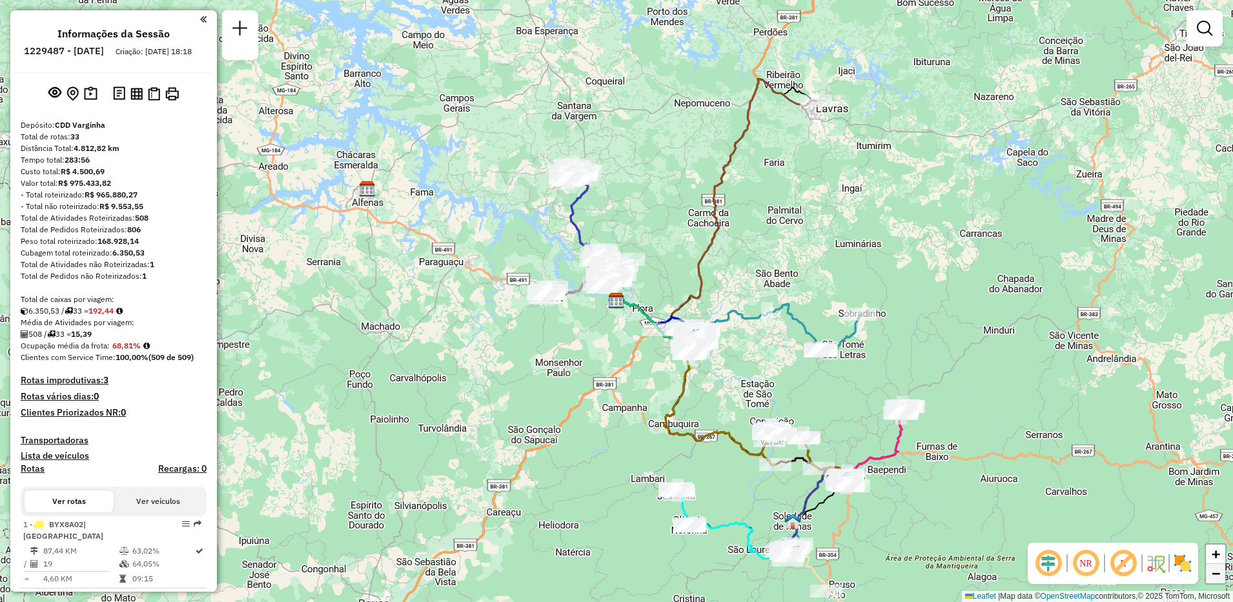
click at [1224, 579] on link "−" at bounding box center [1215, 573] width 19 height 19
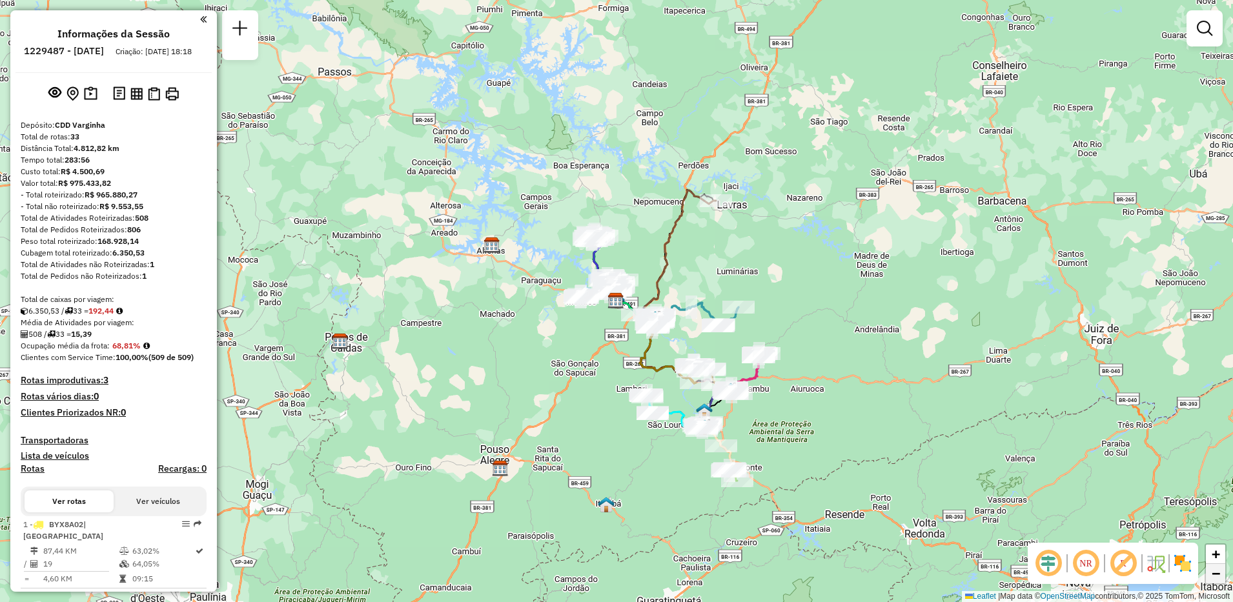
click at [1224, 579] on link "−" at bounding box center [1215, 573] width 19 height 19
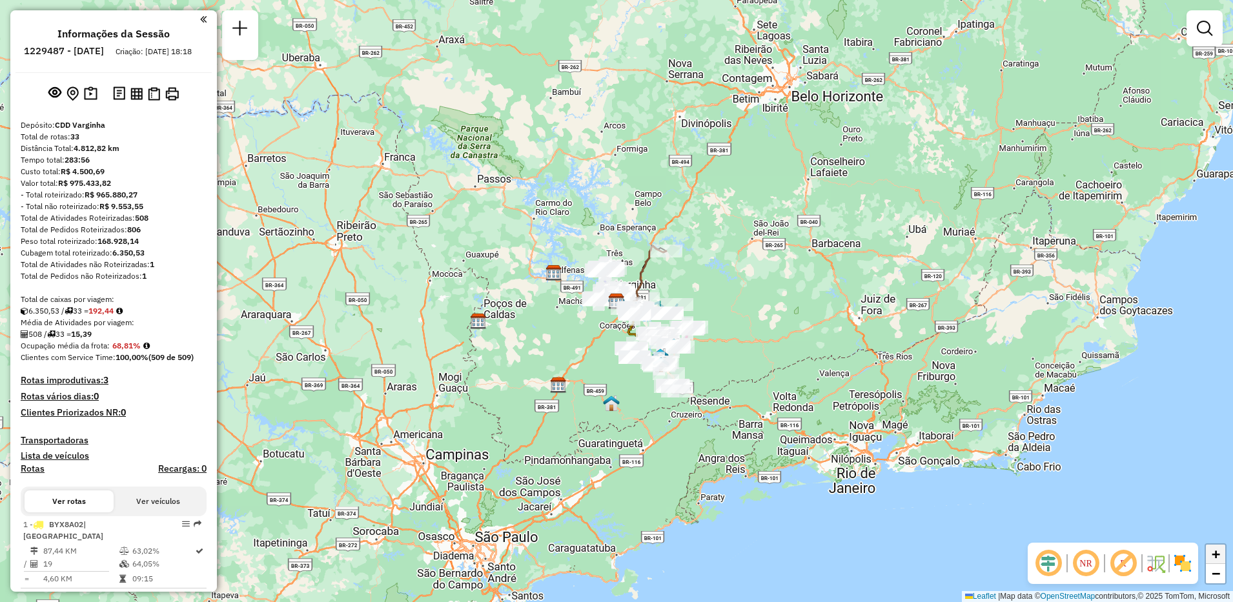
click at [1220, 555] on span "+" at bounding box center [1215, 554] width 8 height 16
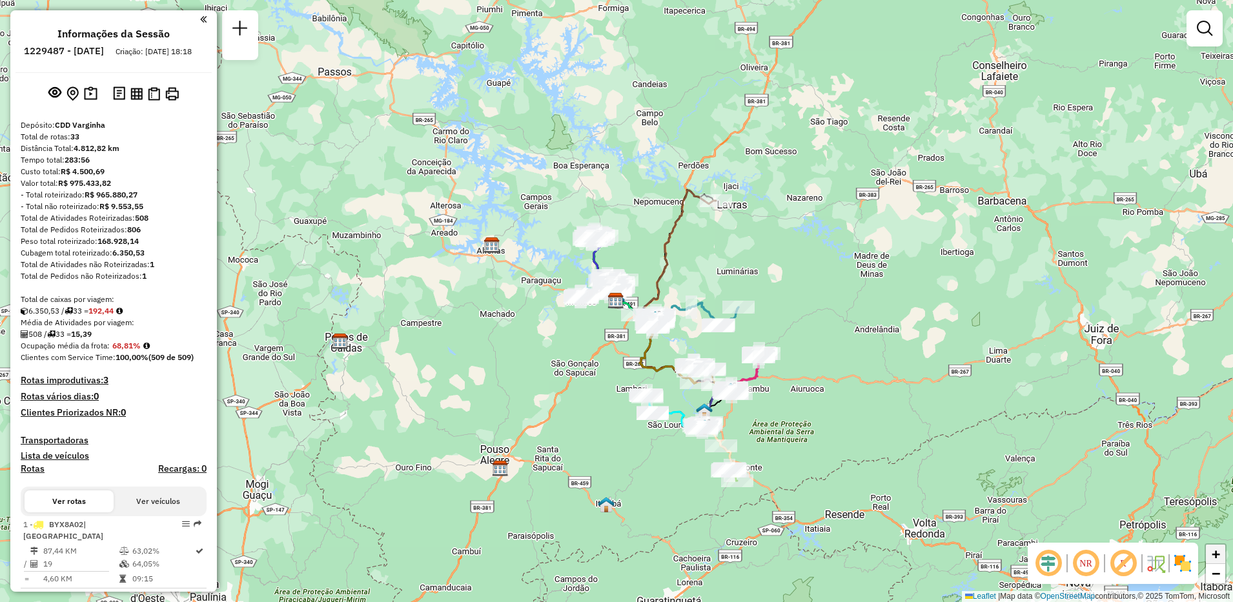
click at [1220, 555] on span "+" at bounding box center [1215, 554] width 8 height 16
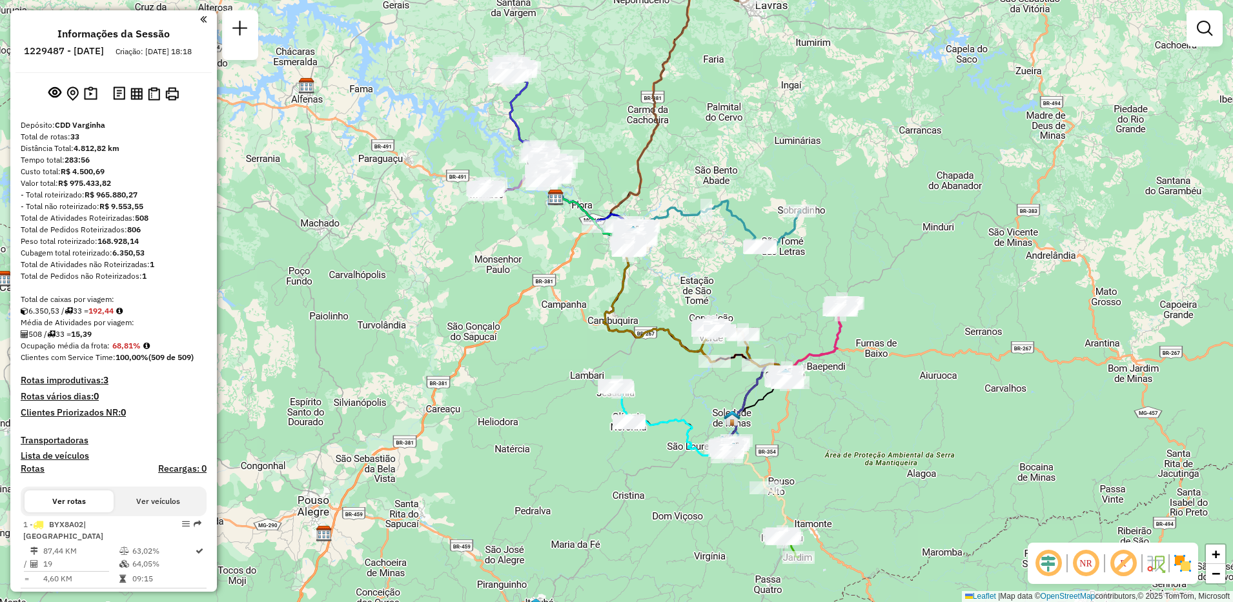
drag, startPoint x: 969, startPoint y: 449, endPoint x: 908, endPoint y: 346, distance: 119.8
click at [908, 346] on div "Janela de atendimento Grade de atendimento Capacidade Transportadoras Veículos …" at bounding box center [616, 301] width 1233 height 602
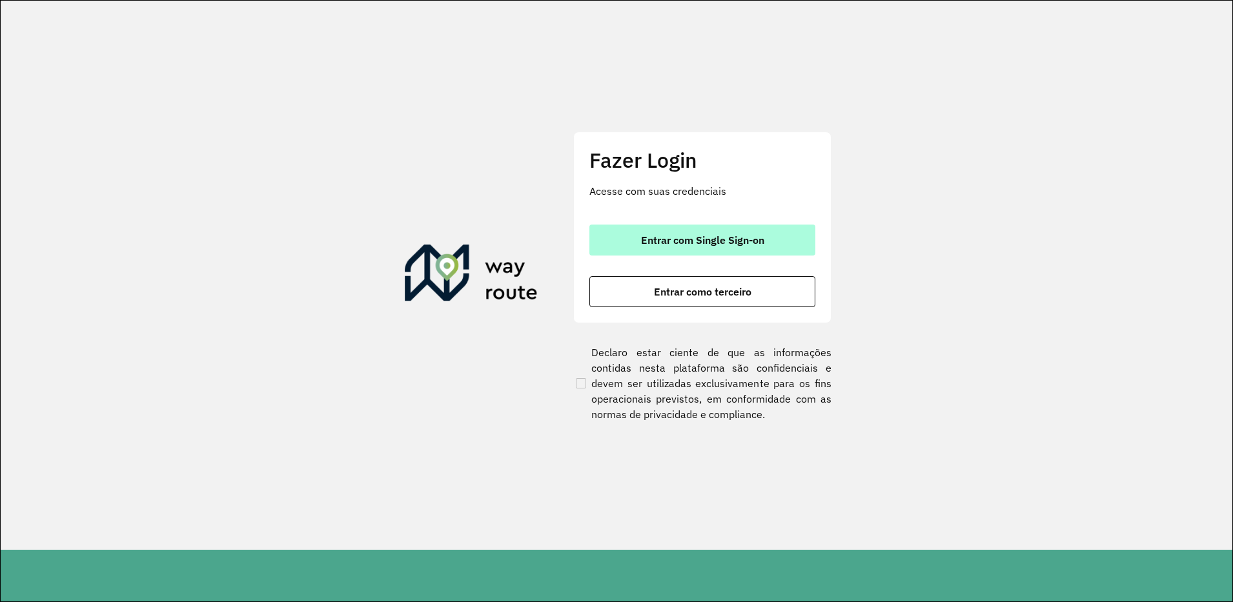
click at [721, 232] on button "Entrar com Single Sign-on" at bounding box center [702, 240] width 226 height 31
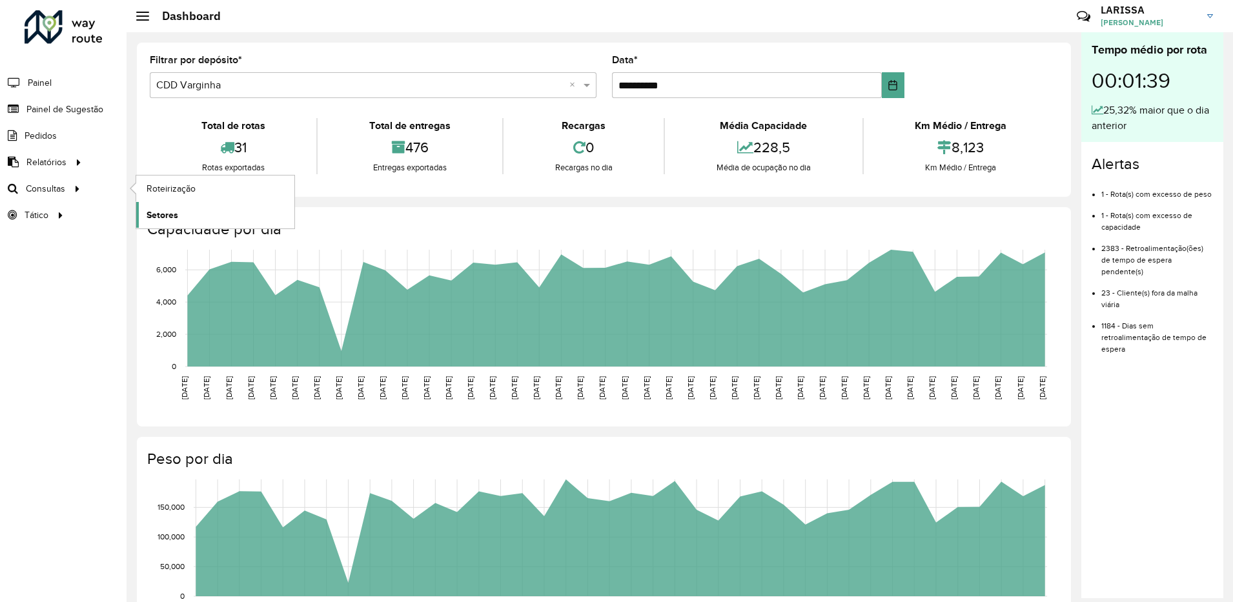
click at [175, 211] on span "Setores" at bounding box center [162, 215] width 32 height 14
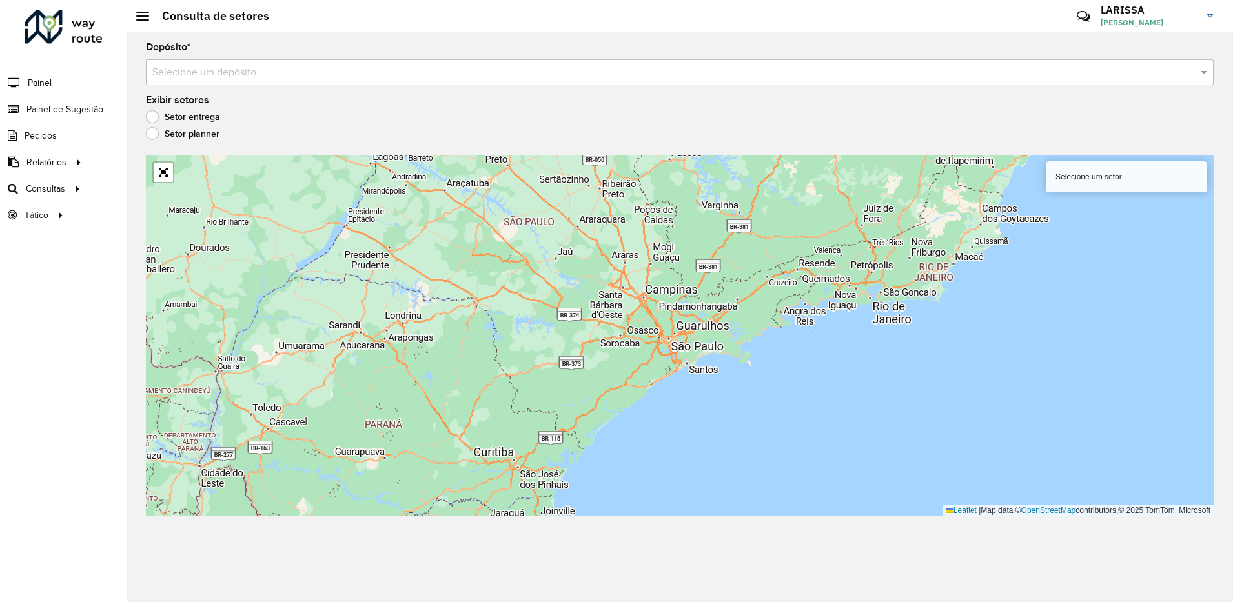
drag, startPoint x: 847, startPoint y: 318, endPoint x: 768, endPoint y: 417, distance: 126.7
click at [768, 417] on div "Selecione um setor Leaflet | Map data © OpenStreetMap contributors,© 2025 TomTo…" at bounding box center [679, 335] width 1067 height 361
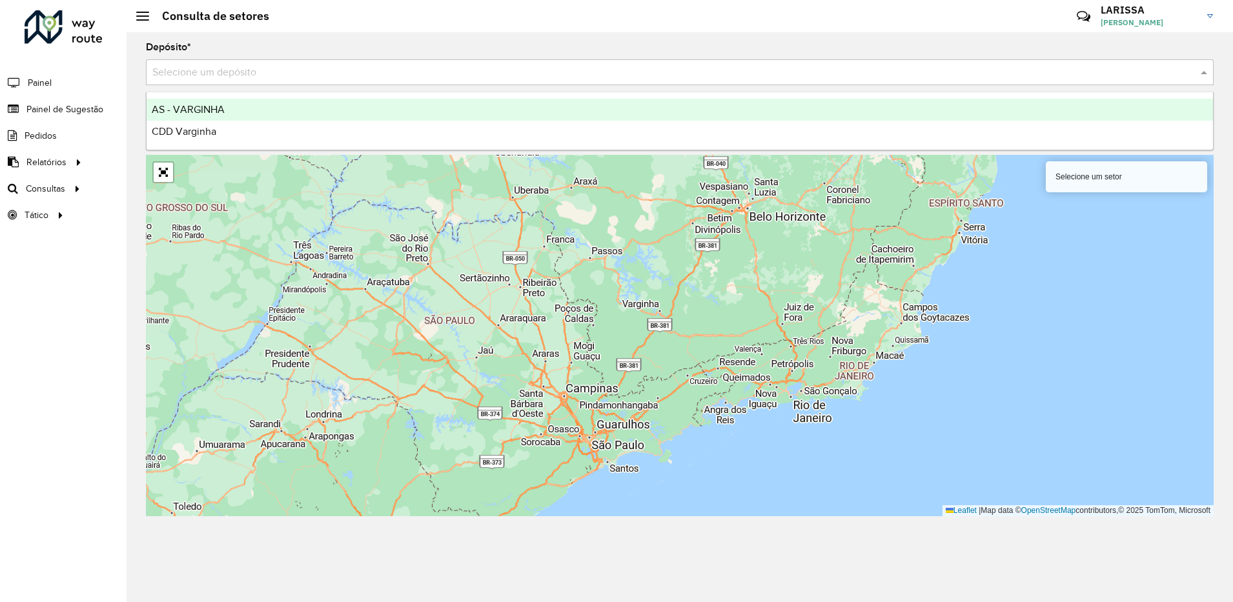
click at [691, 62] on div "Selecione um depósito" at bounding box center [679, 72] width 1067 height 26
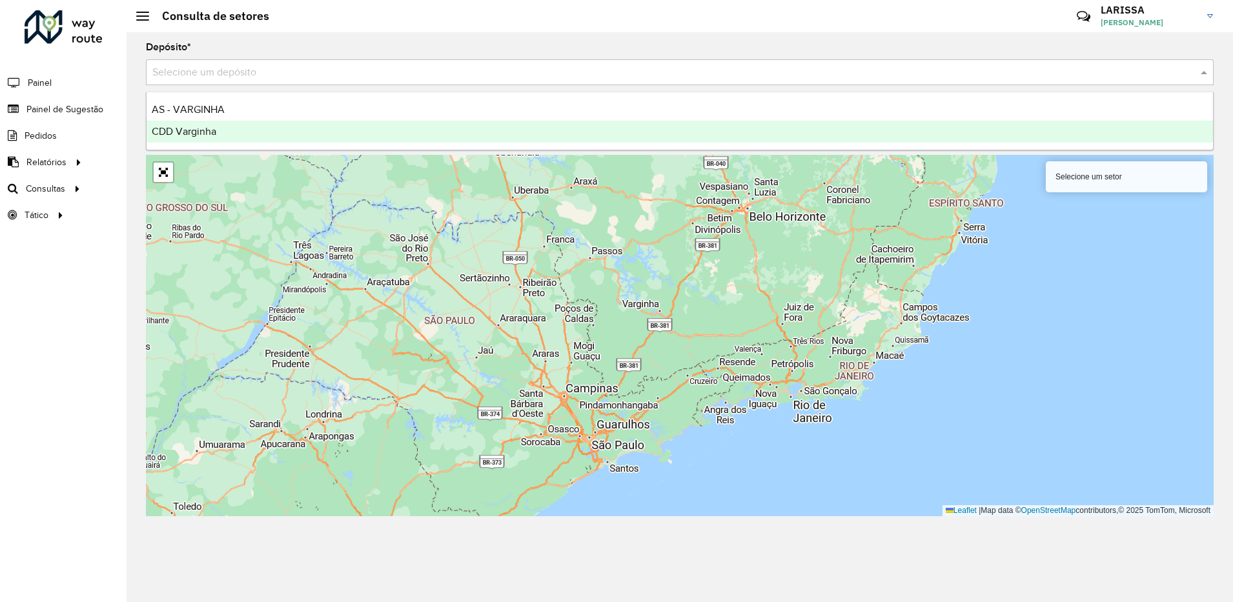
click at [574, 125] on div "CDD Varginha" at bounding box center [679, 132] width 1066 height 22
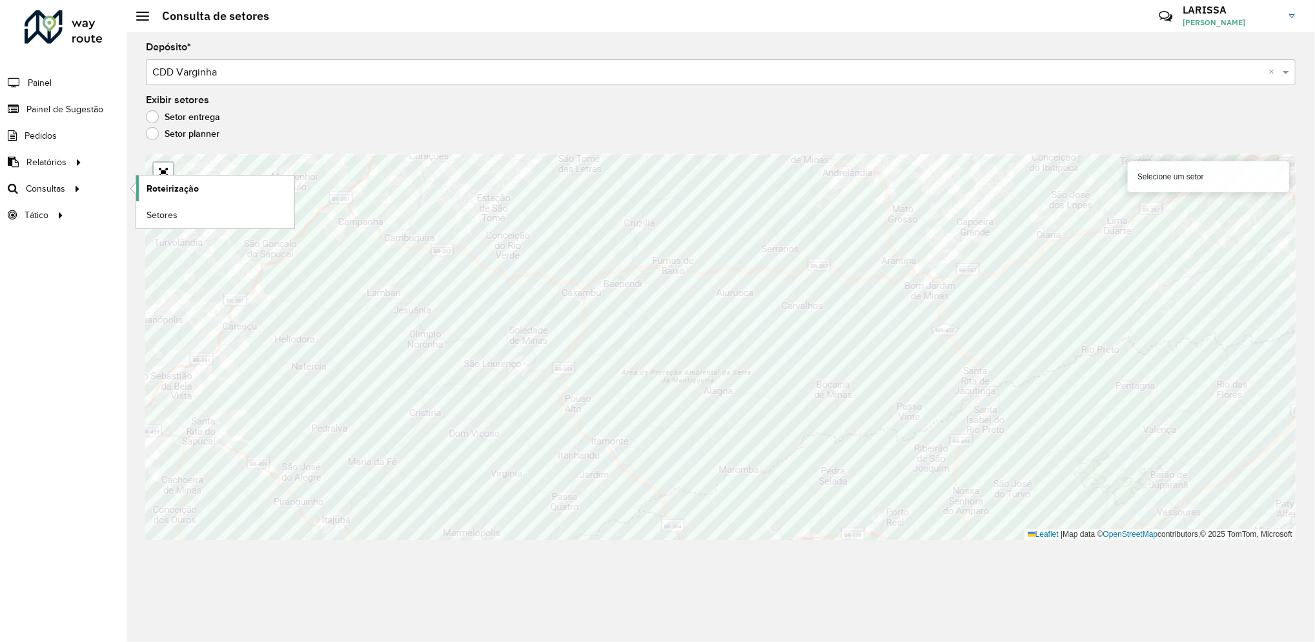
click at [162, 185] on span "Roteirização" at bounding box center [172, 189] width 52 height 14
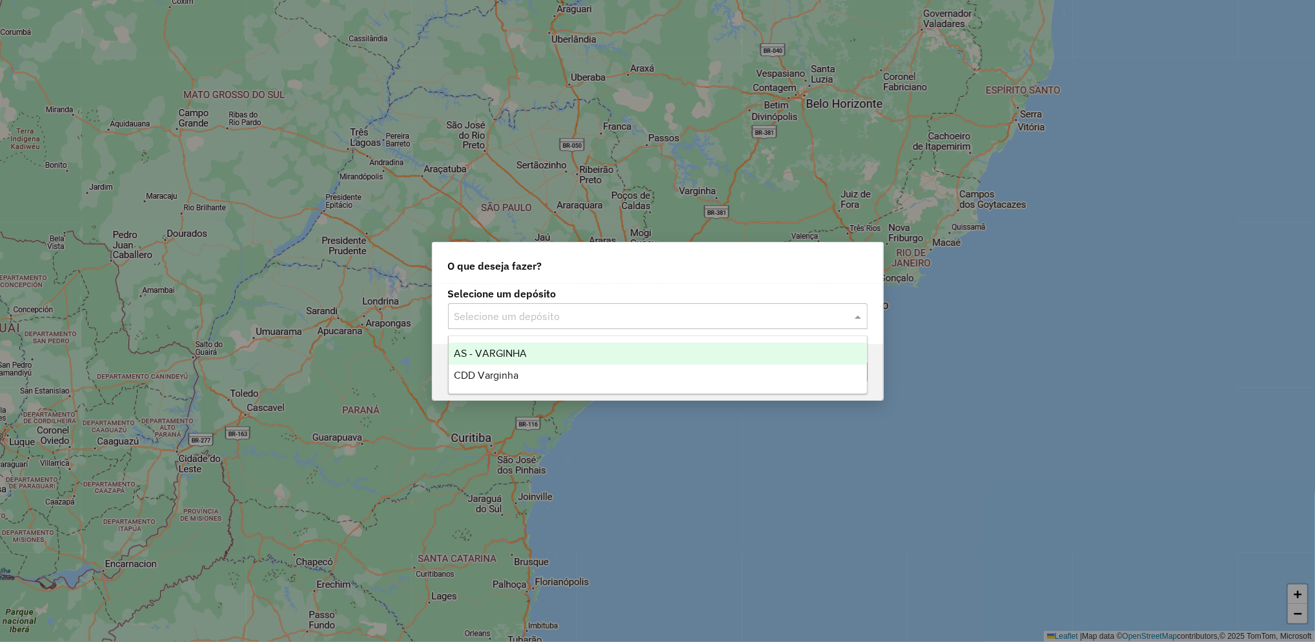
click at [645, 321] on input "text" at bounding box center [644, 316] width 381 height 15
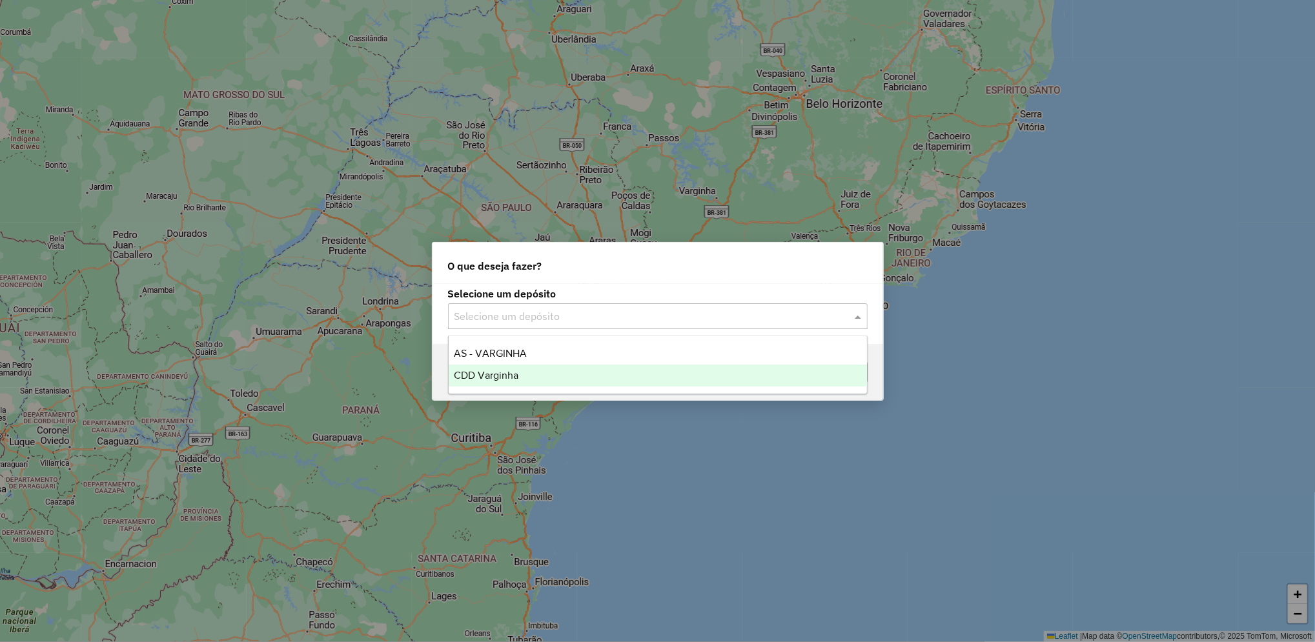
click at [577, 379] on div "CDD Varginha" at bounding box center [658, 376] width 418 height 22
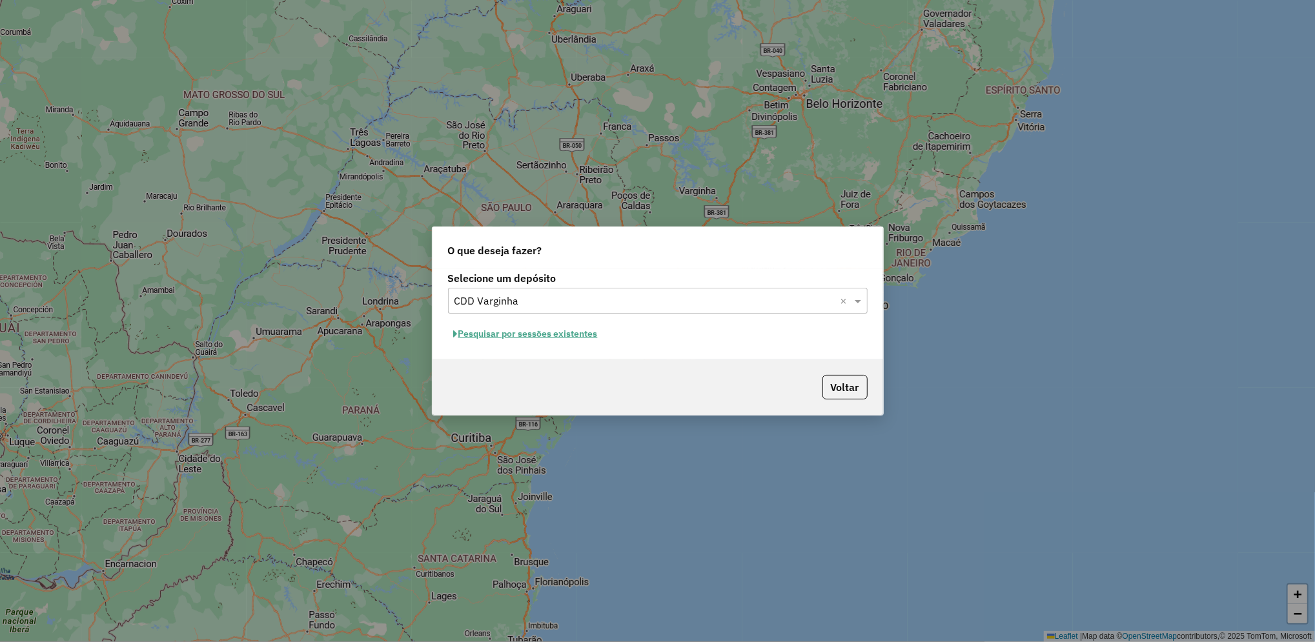
click at [572, 333] on button "Pesquisar por sessões existentes" at bounding box center [526, 334] width 156 height 20
